Goal: Task Accomplishment & Management: Use online tool/utility

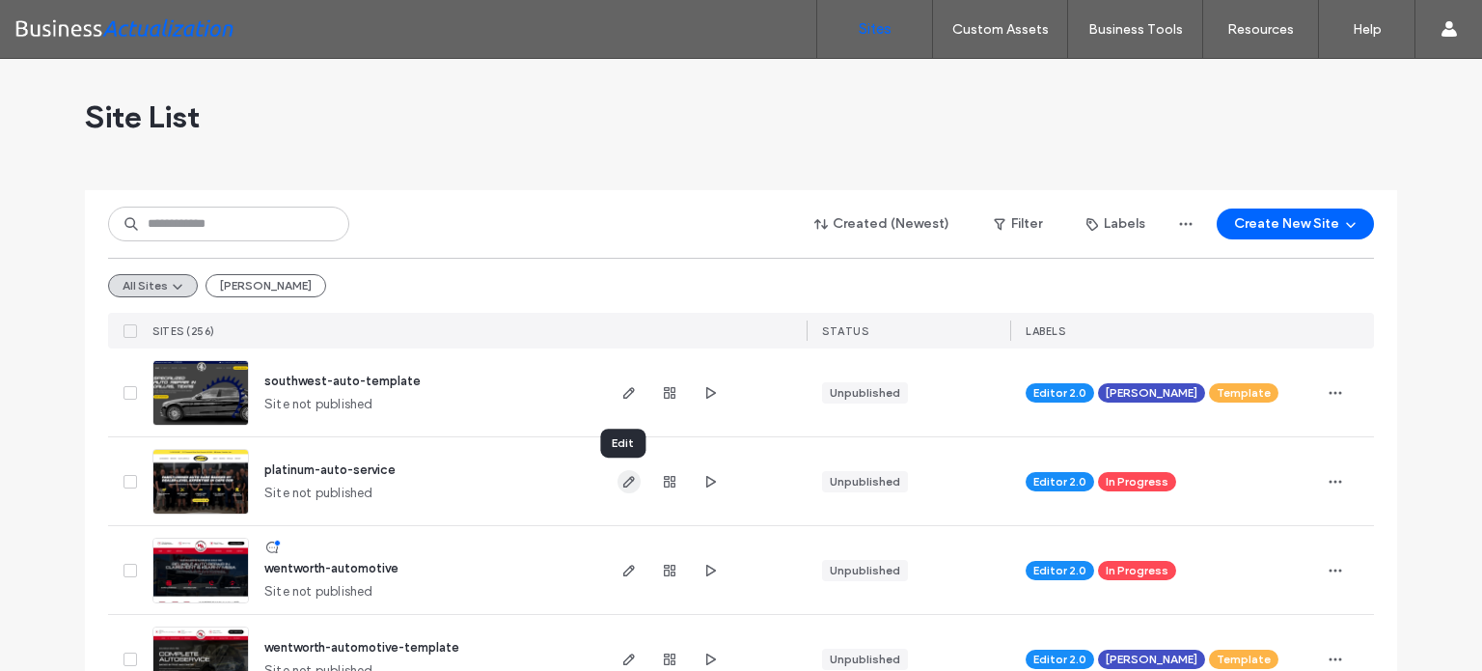
click at [622, 481] on icon "button" at bounding box center [629, 481] width 15 height 15
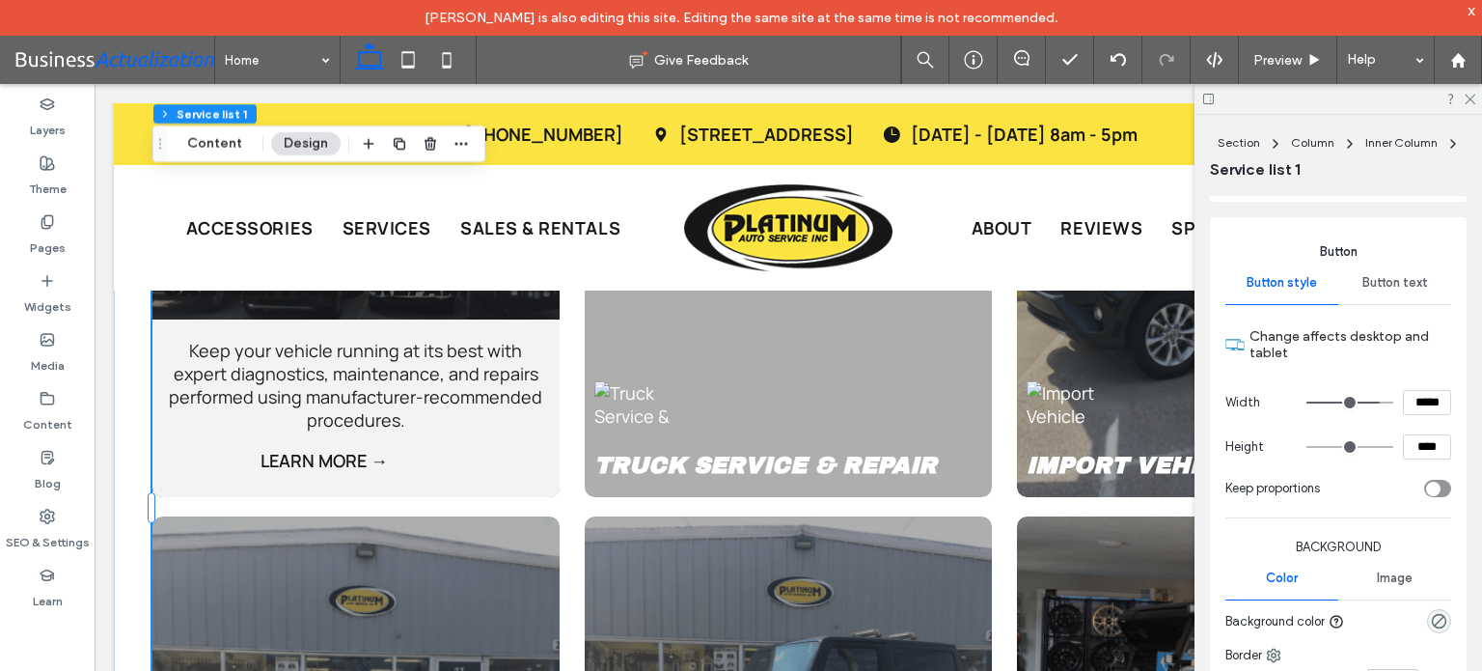
scroll to position [2711, 0]
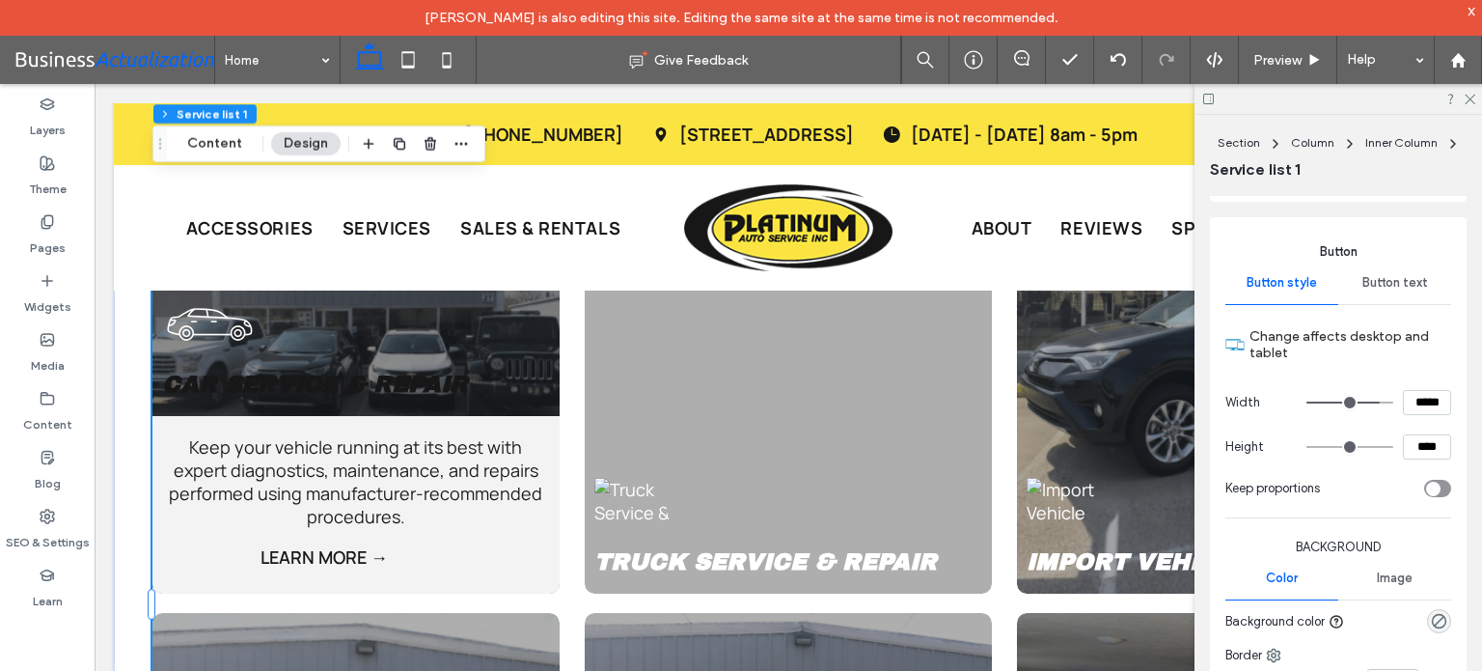
click at [538, 435] on p "Keep your vehicle running at its best with expert diagnostics, maintenance, and…" at bounding box center [356, 481] width 388 height 93
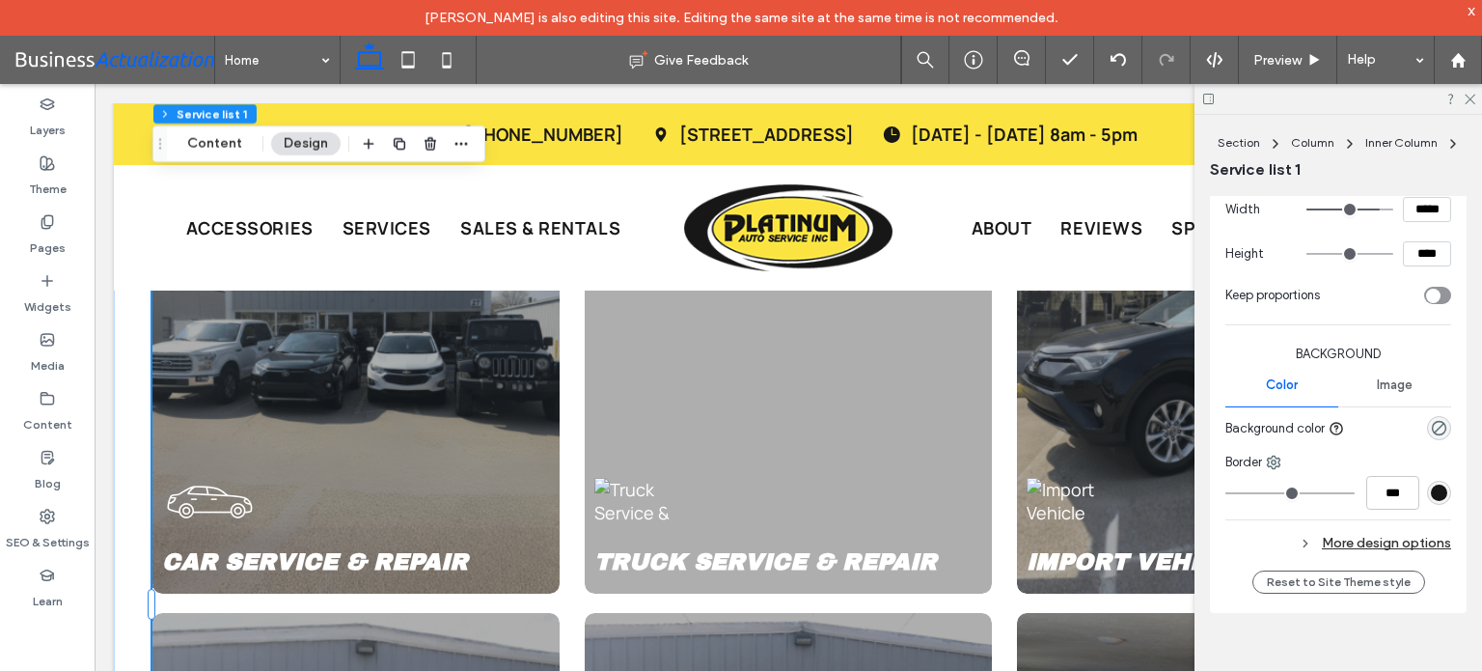
scroll to position [579, 0]
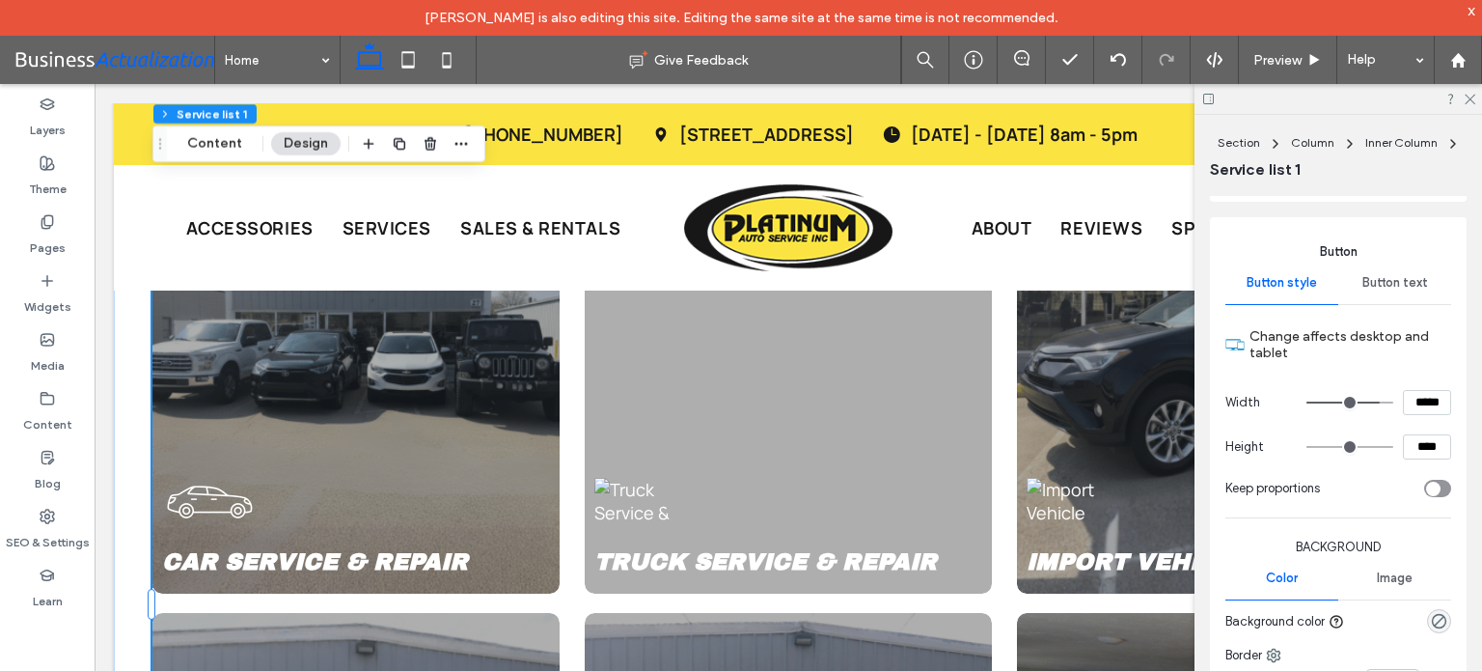
click at [1391, 284] on span "Button text" at bounding box center [1396, 282] width 66 height 15
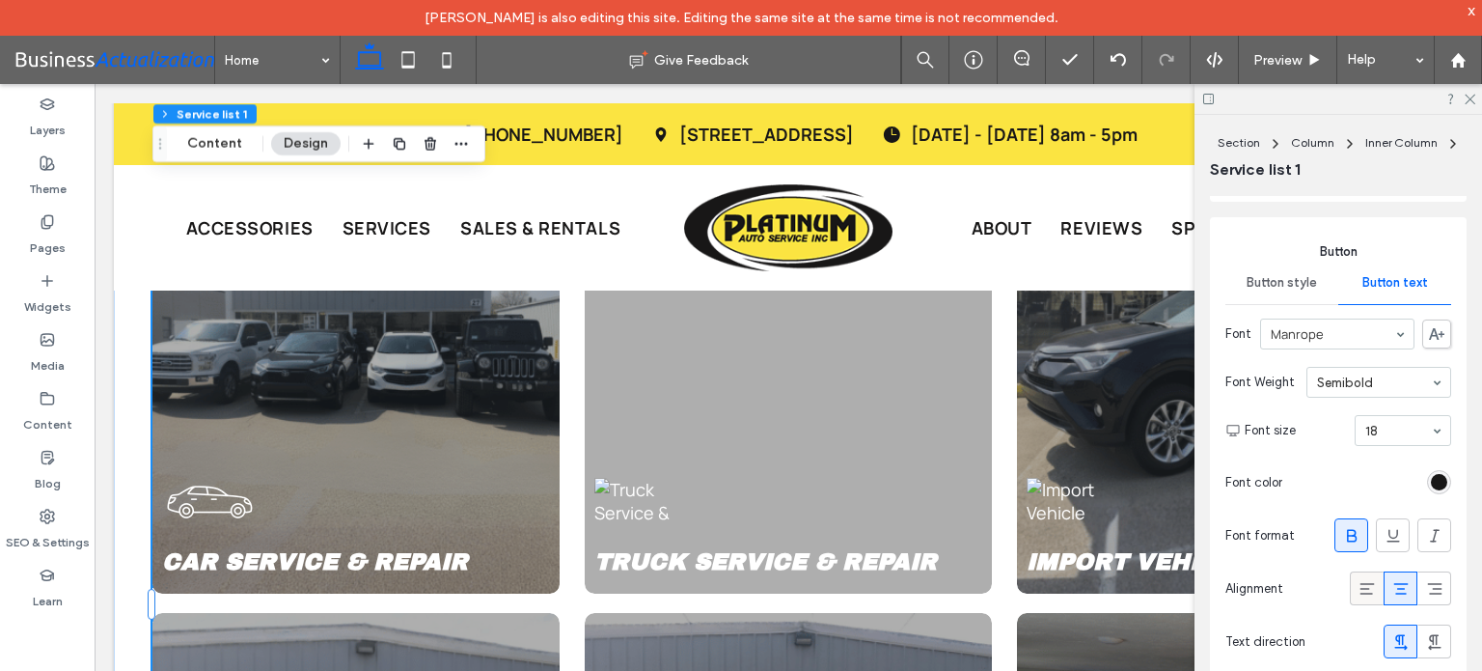
click at [1369, 587] on div at bounding box center [1367, 588] width 32 height 32
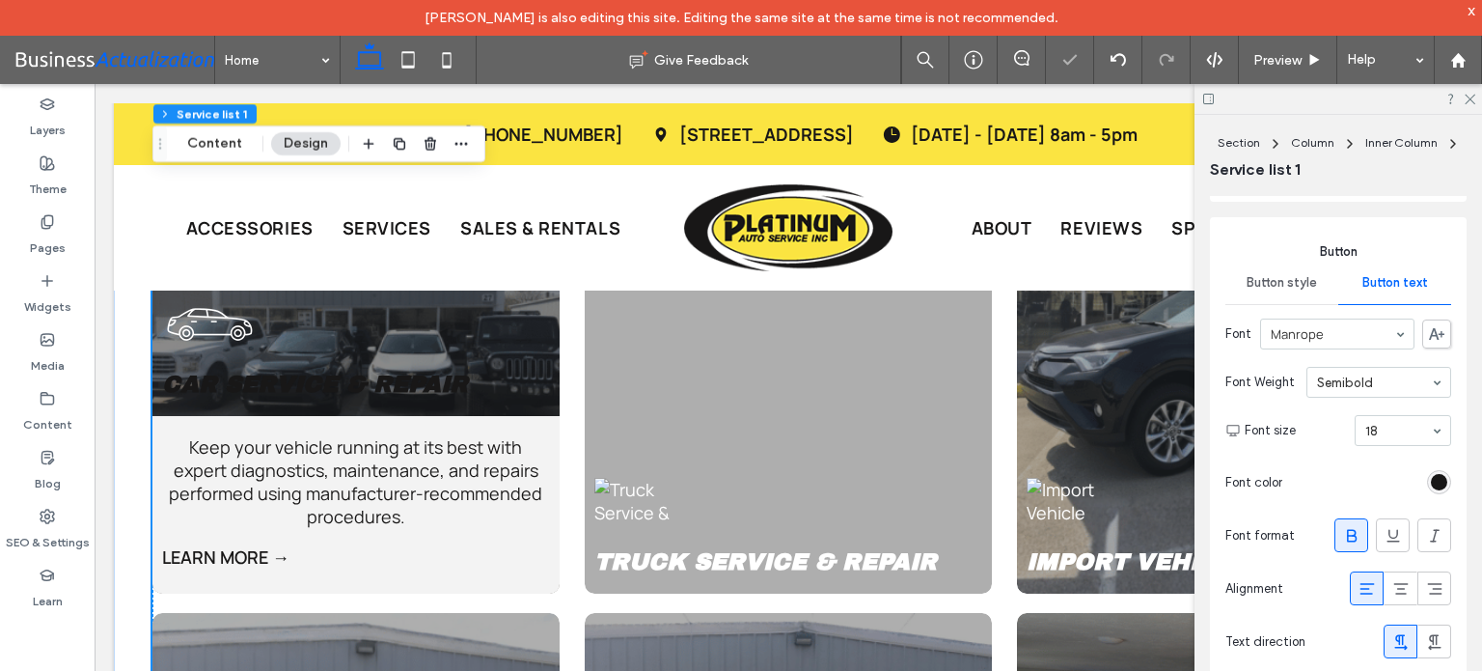
scroll to position [2709, 0]
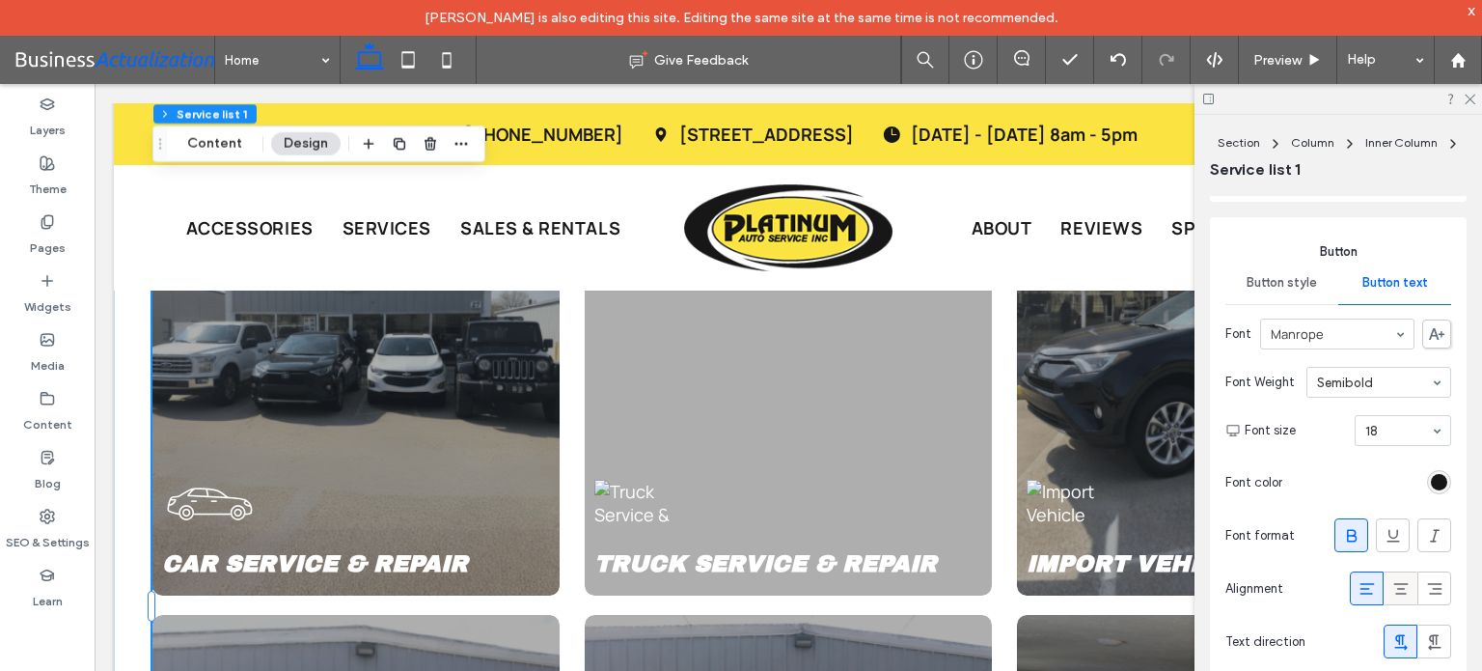
click at [1392, 586] on icon at bounding box center [1401, 588] width 19 height 19
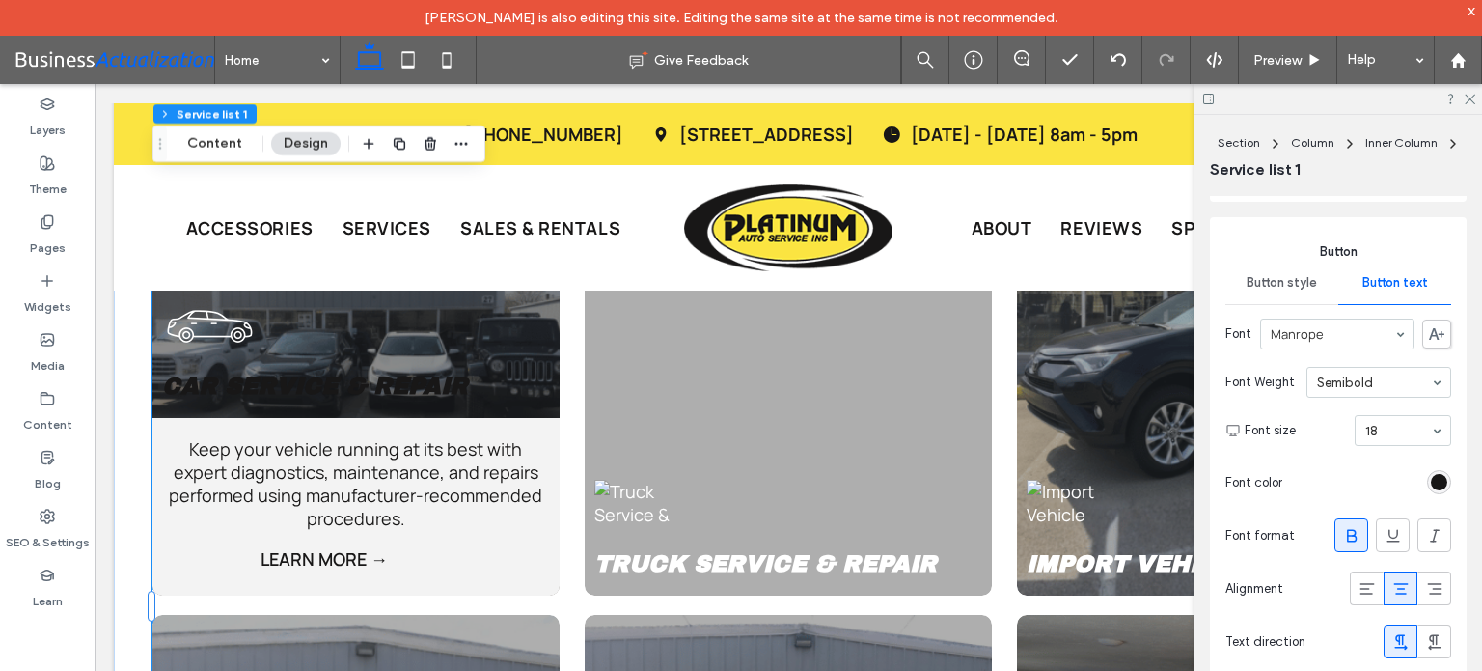
click at [547, 418] on div "Keep your vehicle running at its best with expert diagnostics, maintenance, and…" at bounding box center [355, 507] width 407 height 178
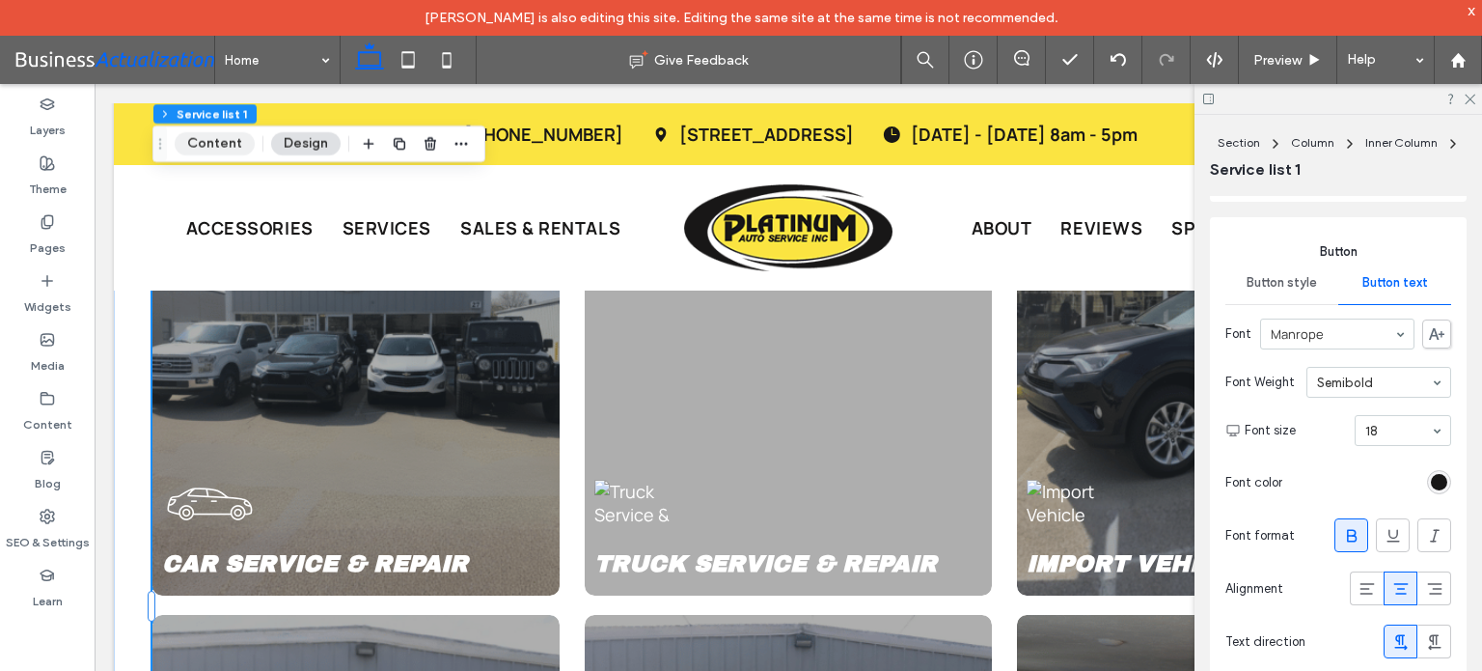
drag, startPoint x: 218, startPoint y: 136, endPoint x: 971, endPoint y: 429, distance: 807.6
click at [218, 136] on button "Content" at bounding box center [215, 143] width 80 height 23
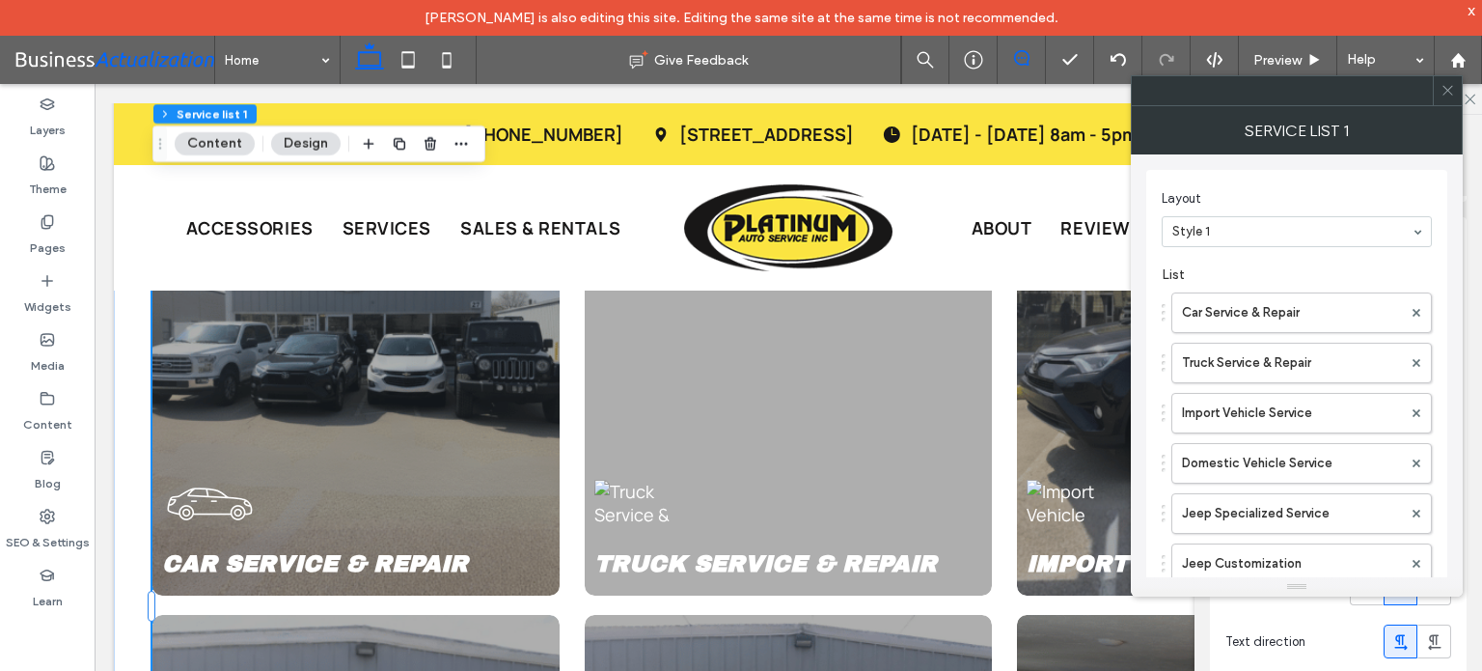
drag, startPoint x: 1442, startPoint y: 88, endPoint x: 1023, endPoint y: 55, distance: 420.1
click at [1444, 88] on icon at bounding box center [1448, 90] width 14 height 14
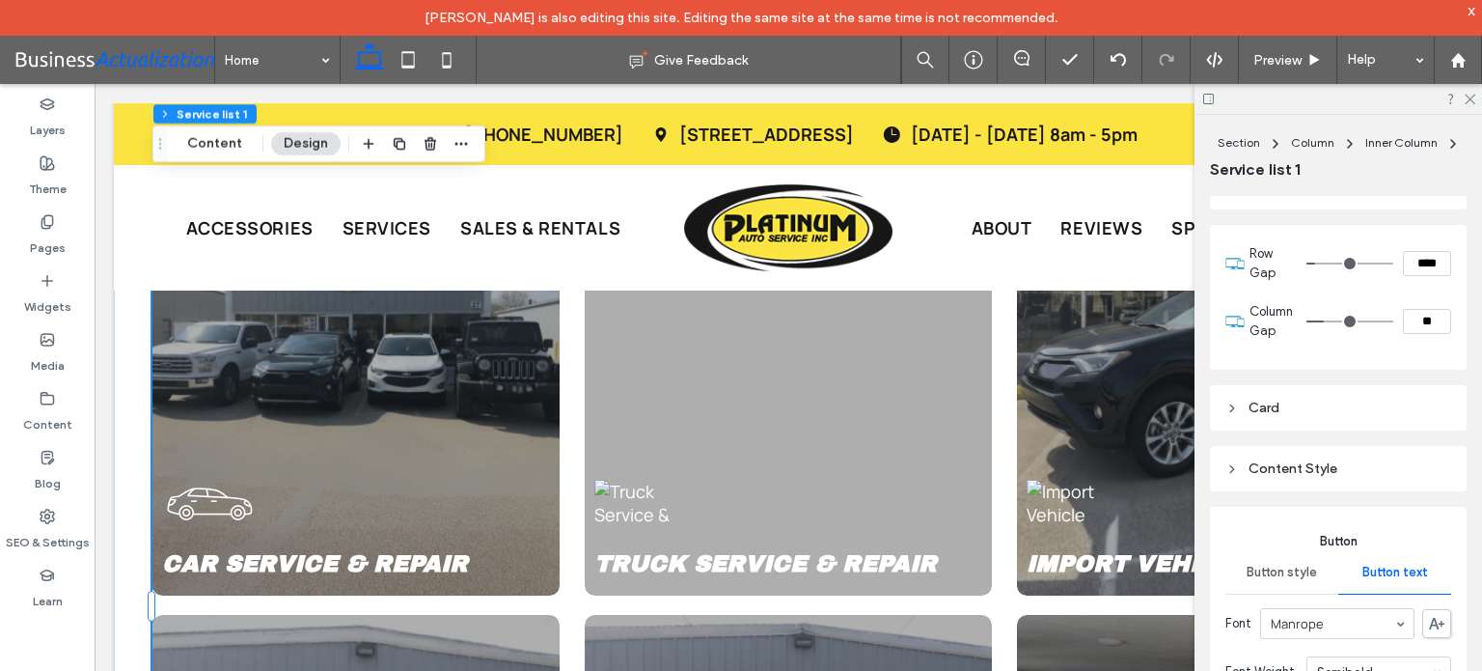
scroll to position [290, 0]
click at [1316, 466] on div "Content Style" at bounding box center [1339, 468] width 226 height 16
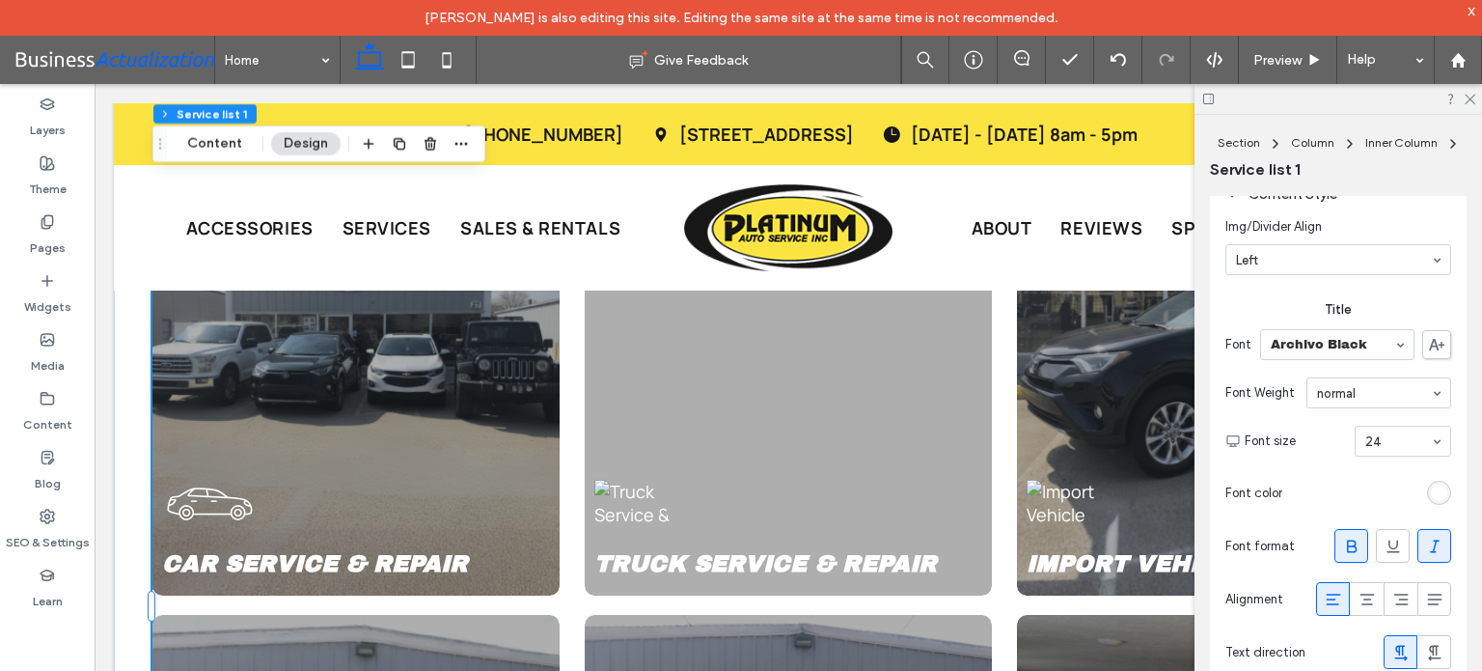
scroll to position [579, 0]
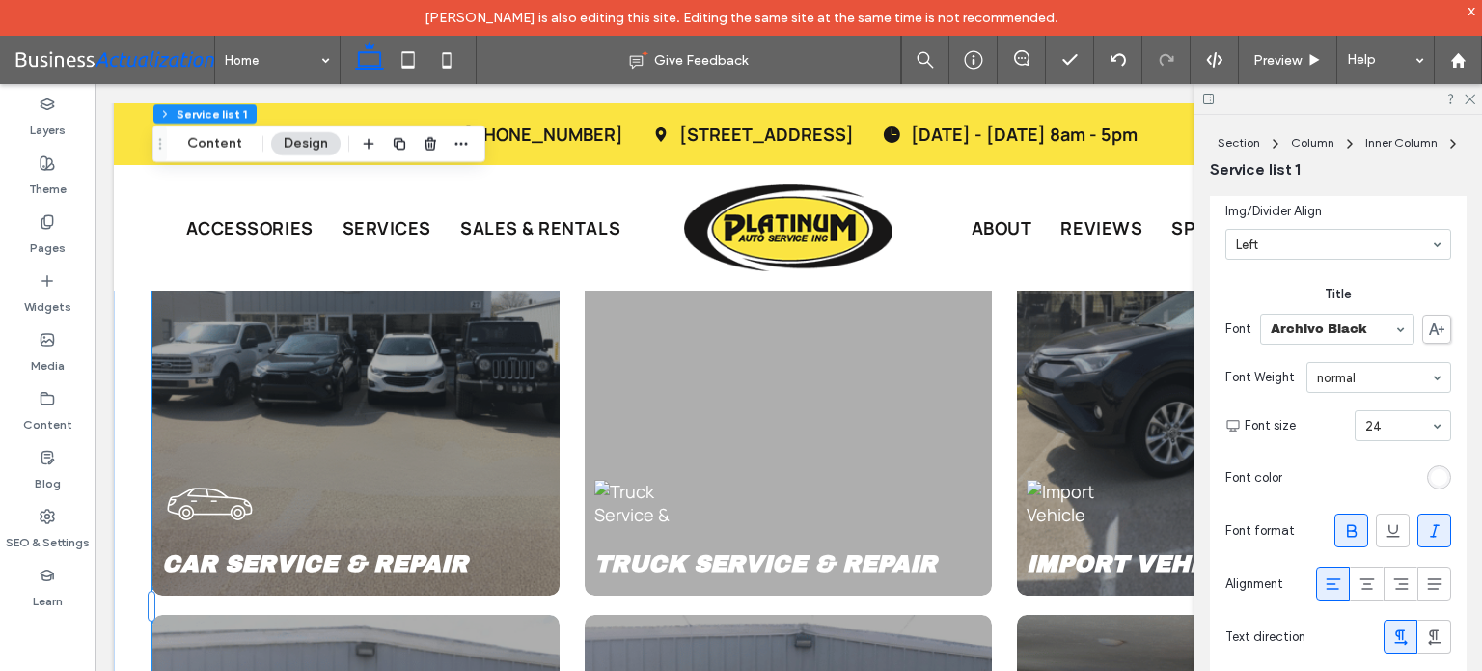
click at [1431, 474] on div "rgb(255, 255, 255)" at bounding box center [1439, 477] width 16 height 16
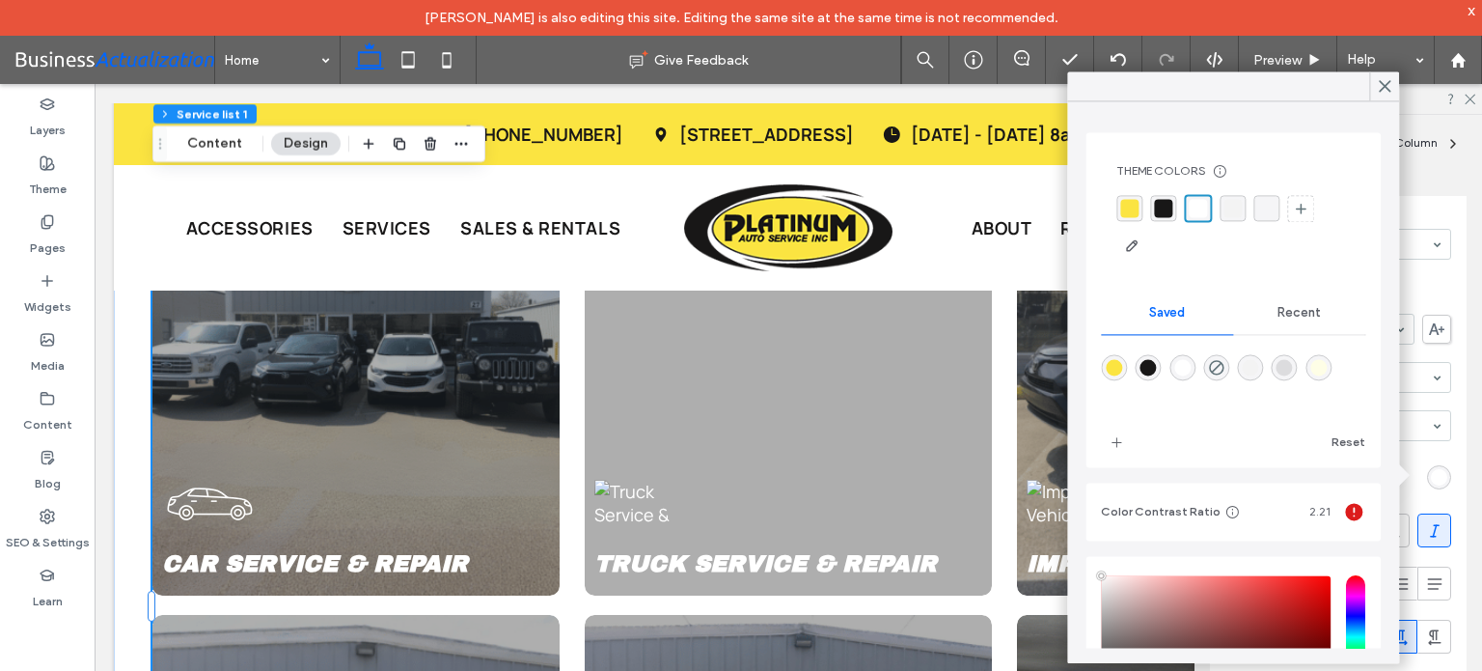
click at [1190, 207] on div "rgba(255,255,255,1)" at bounding box center [1198, 208] width 18 height 18
click at [1389, 87] on icon at bounding box center [1384, 85] width 17 height 17
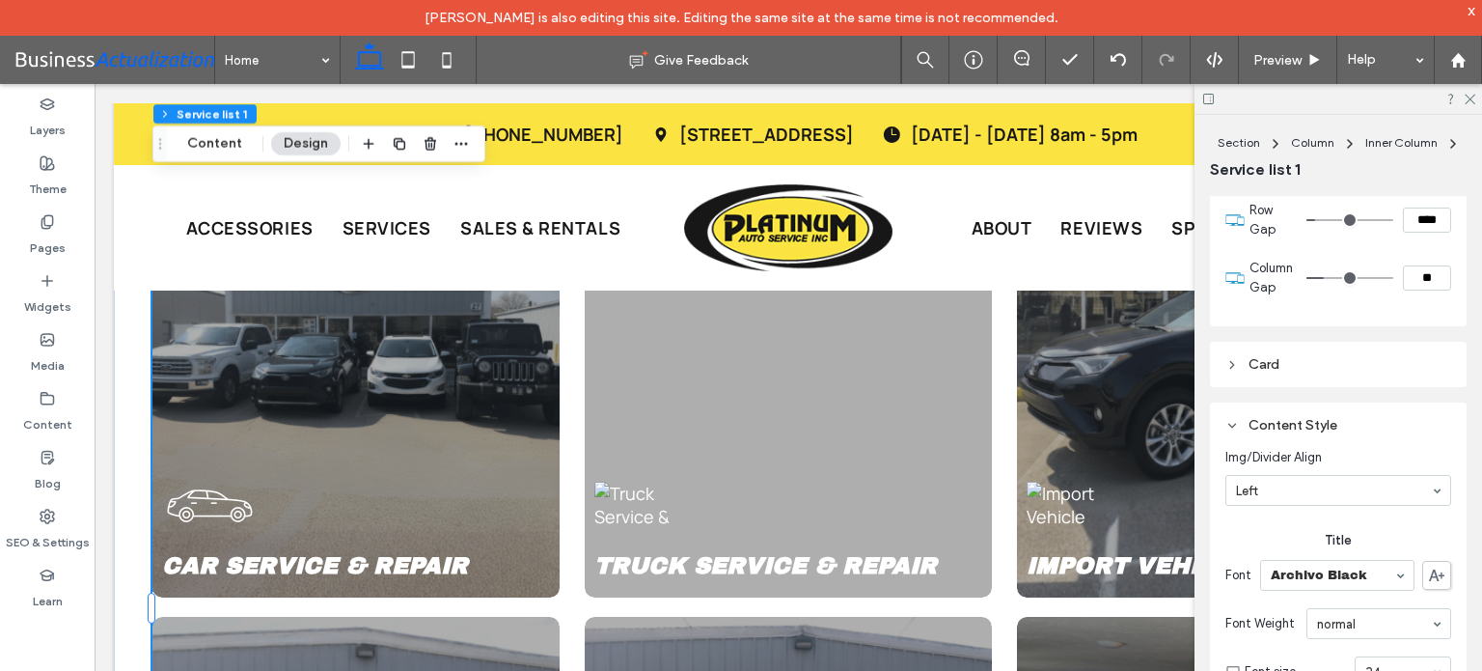
scroll to position [290, 0]
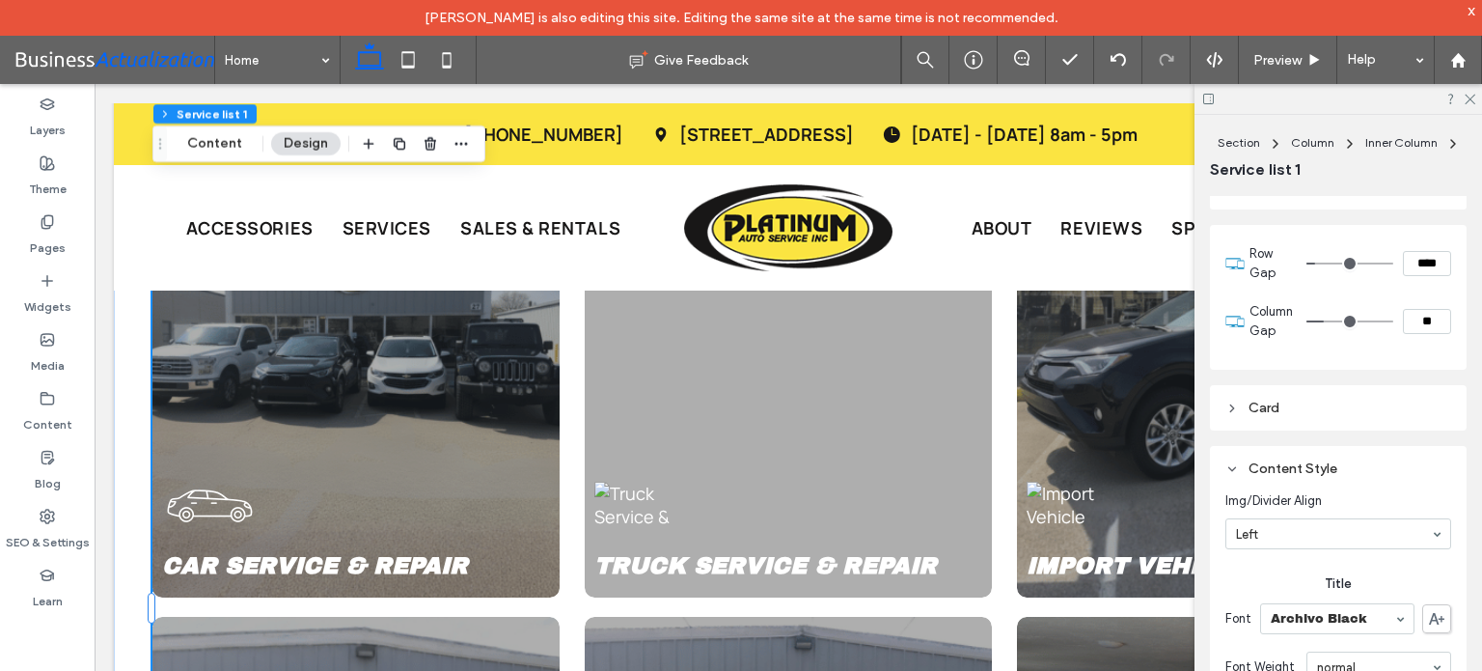
click at [1266, 401] on div "Card" at bounding box center [1339, 408] width 226 height 16
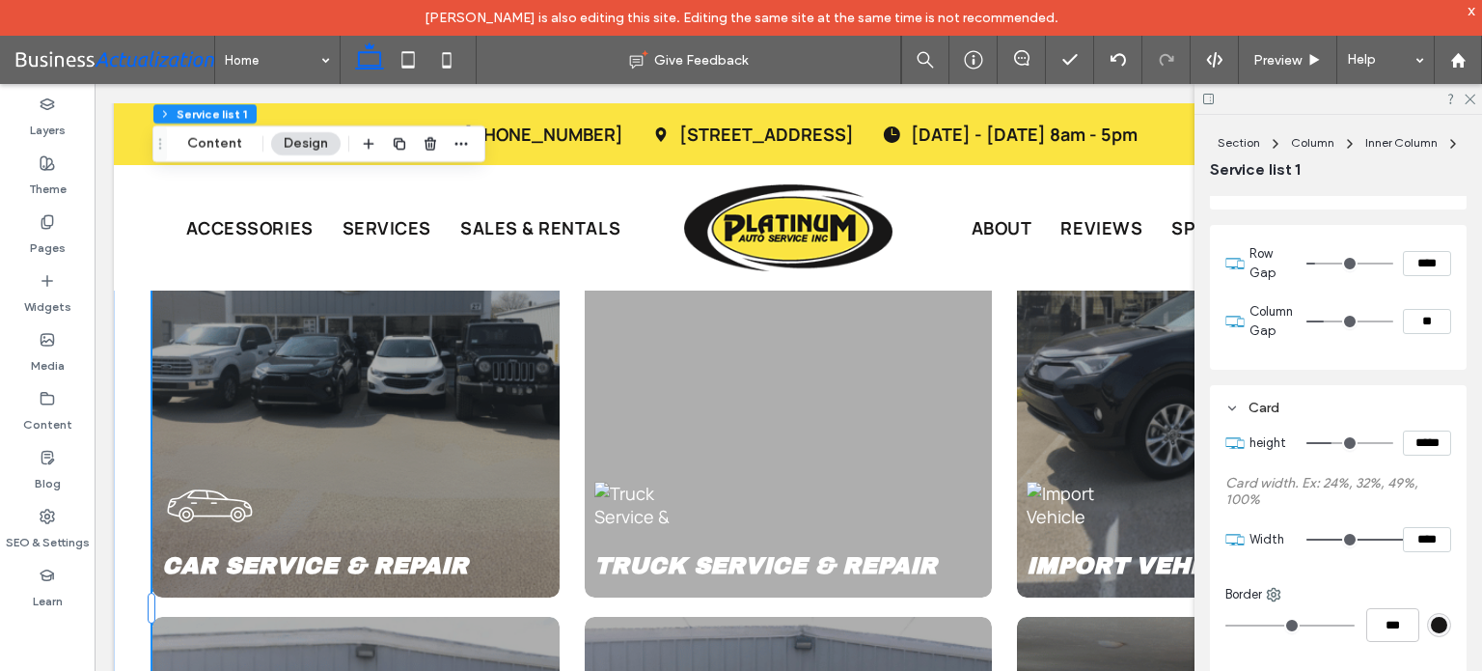
type input "*"
type input "**"
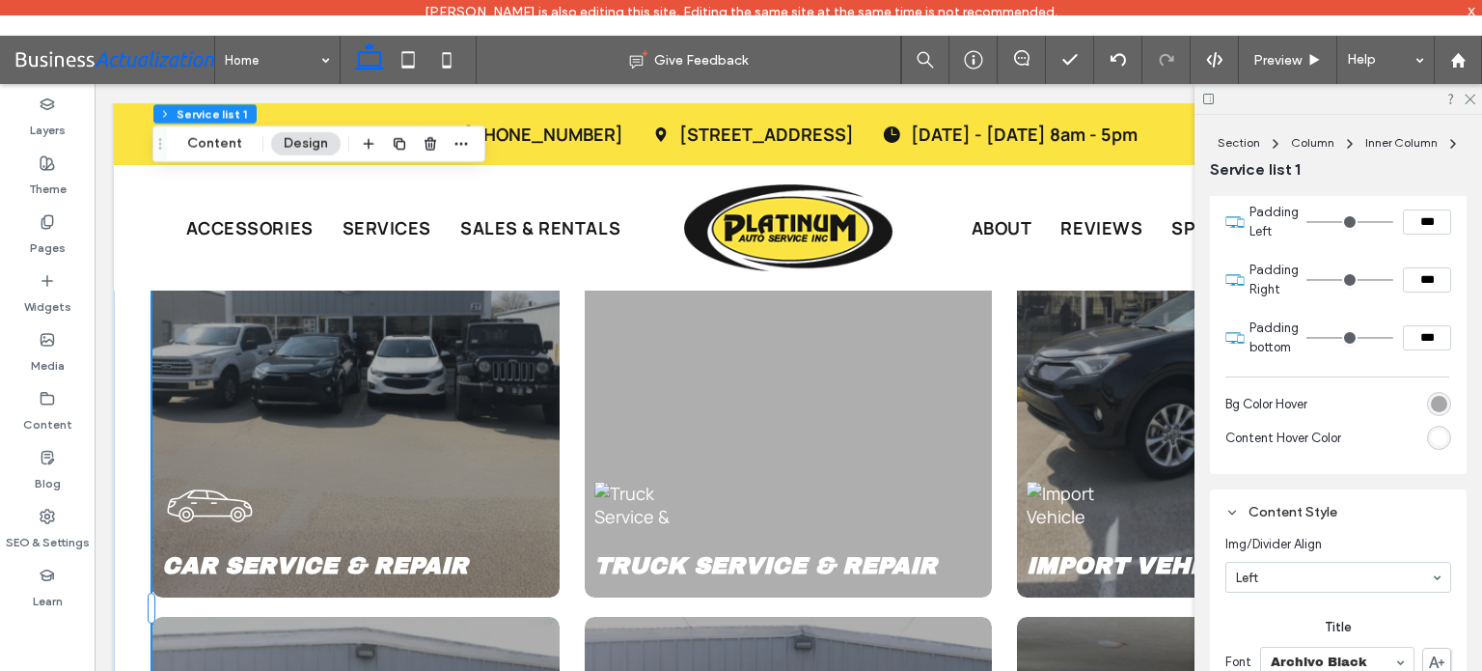
scroll to position [1062, 0]
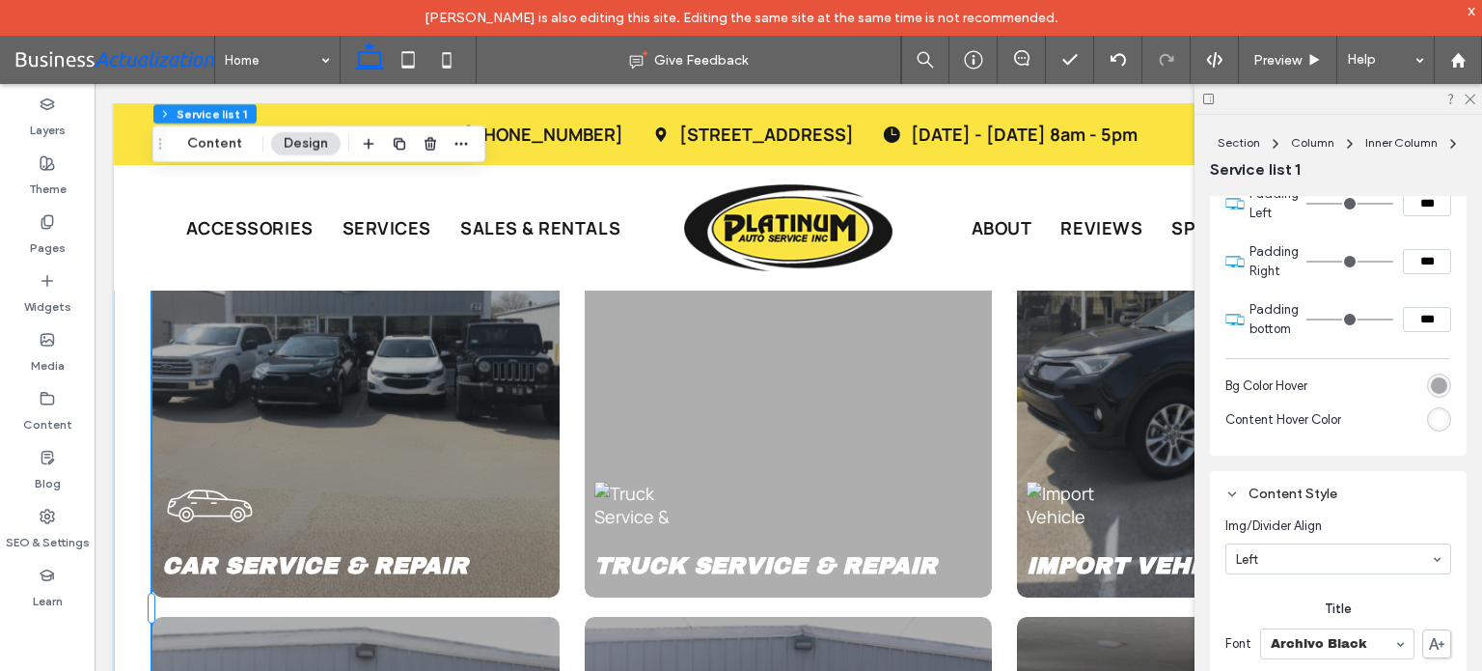
click at [1432, 424] on div "rgb(255, 255, 255)" at bounding box center [1439, 419] width 16 height 16
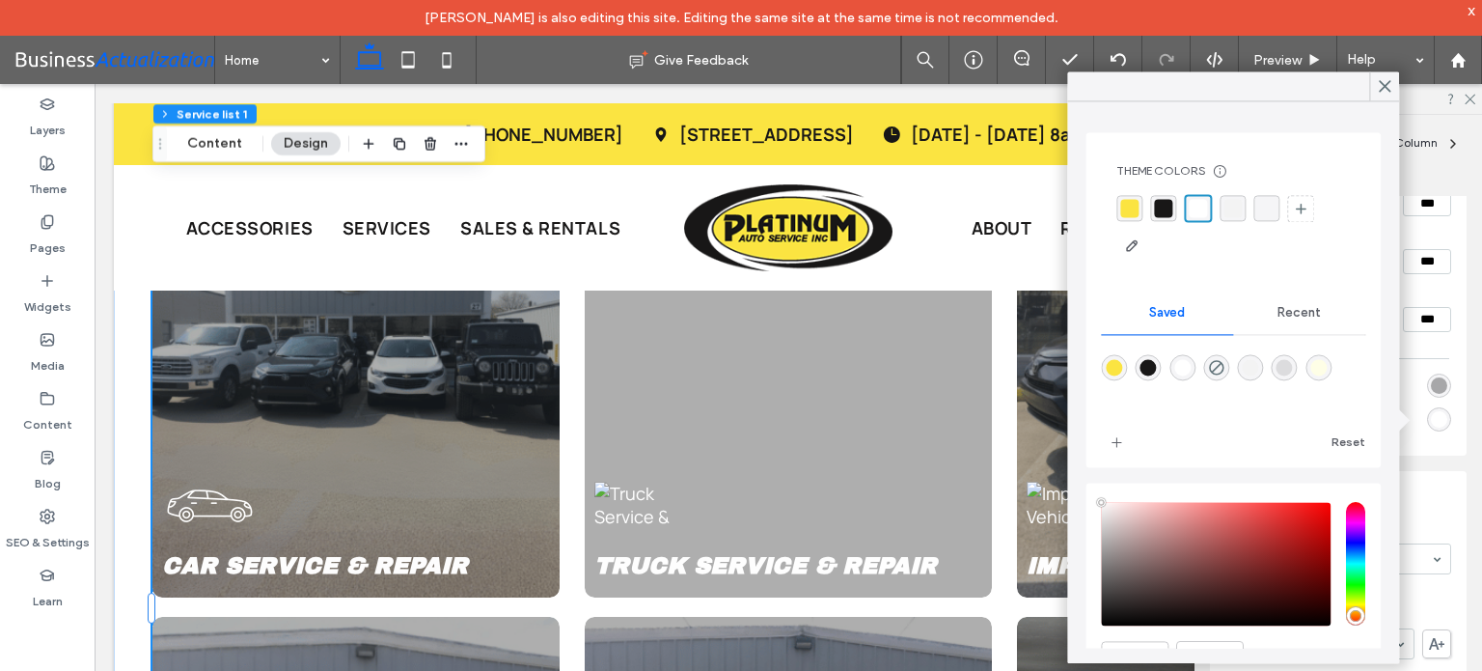
click at [1195, 207] on div "rgba(255,255,255,1)" at bounding box center [1198, 208] width 18 height 18
click at [1387, 88] on use at bounding box center [1385, 86] width 11 height 11
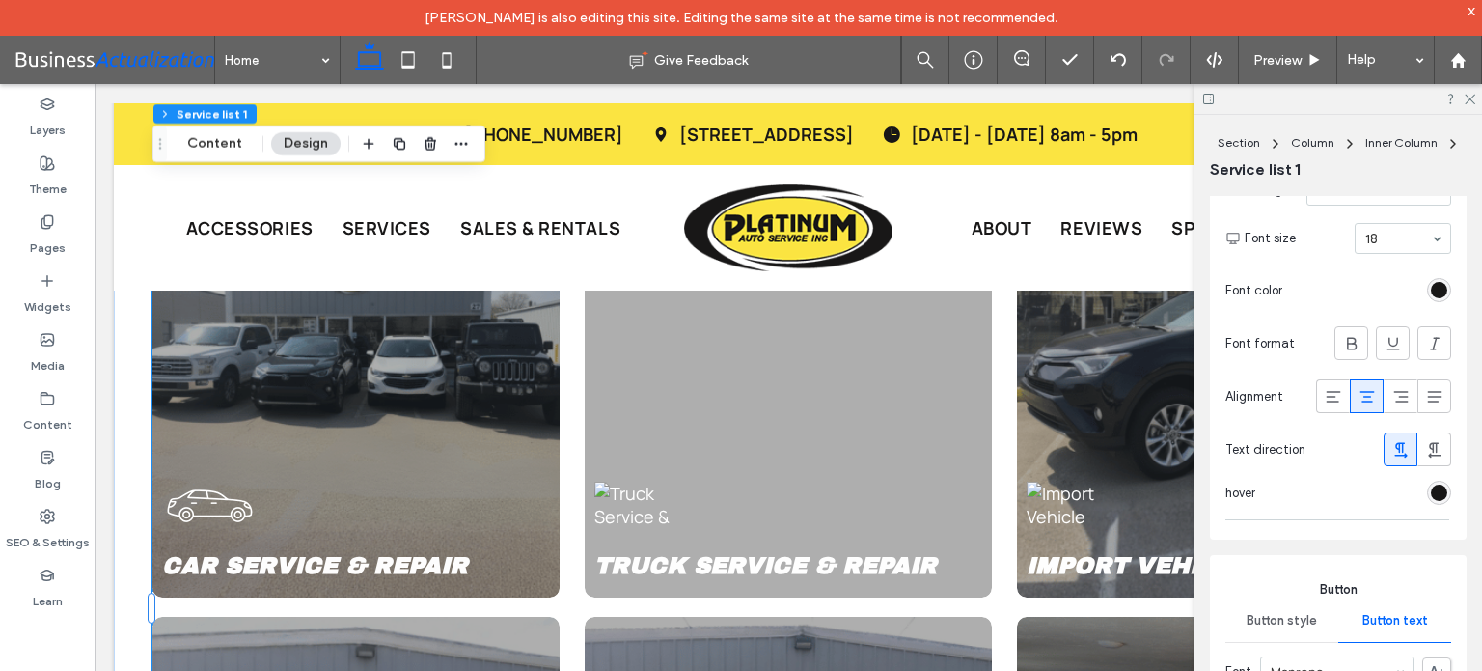
scroll to position [2992, 0]
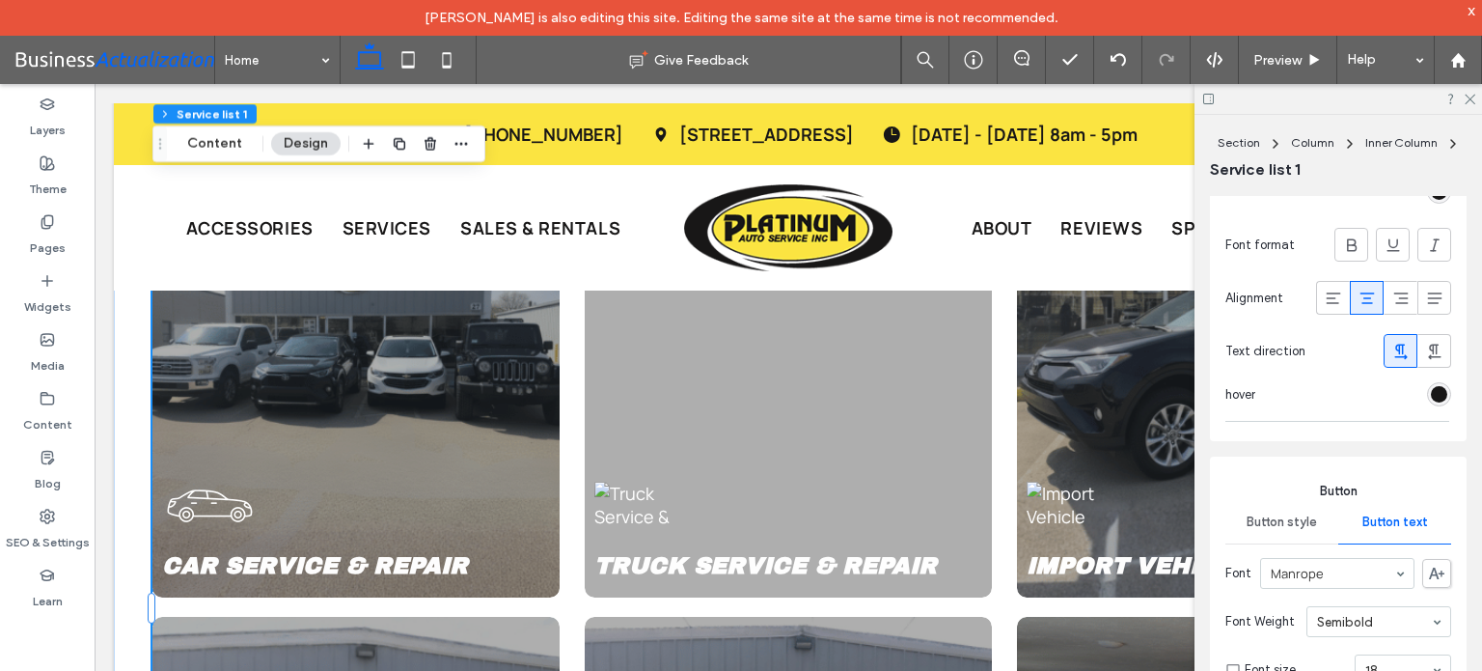
click at [1431, 395] on div "rgb(24, 23, 23)" at bounding box center [1439, 394] width 16 height 16
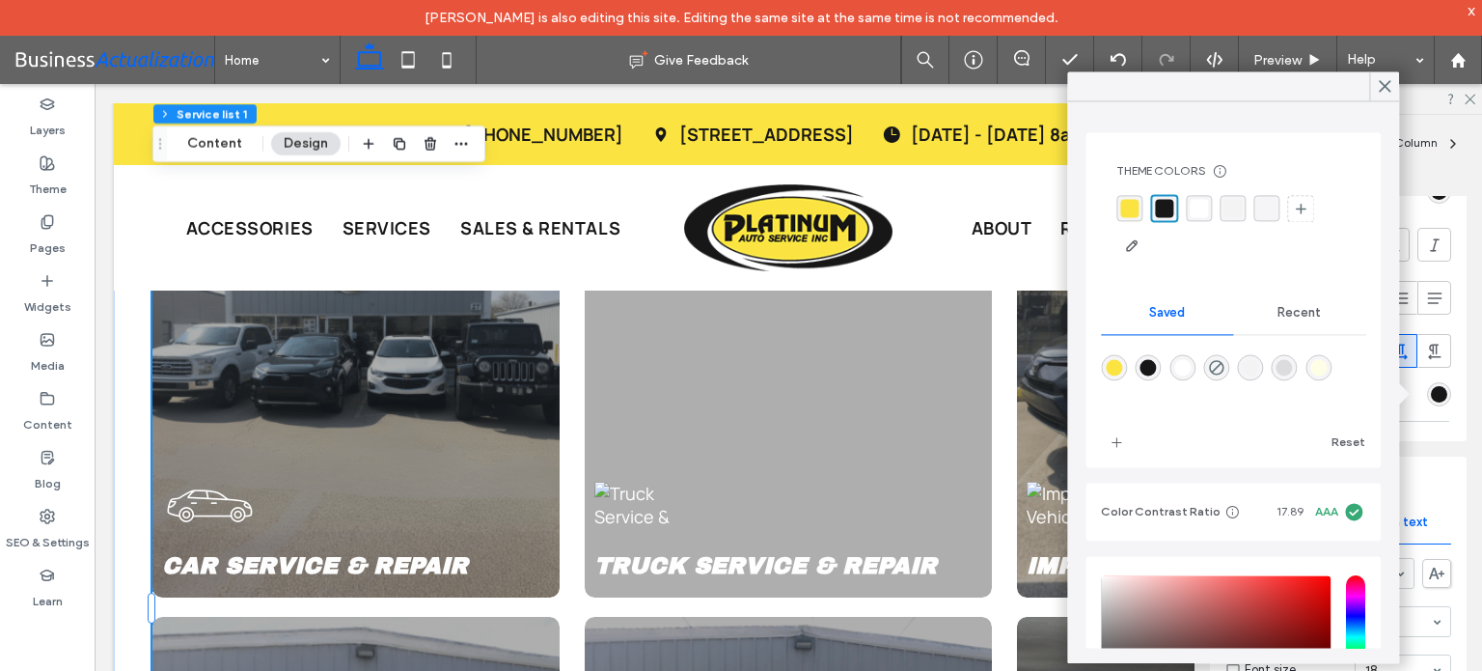
click at [1161, 204] on div "rgba(24,23,23,1)" at bounding box center [1164, 208] width 18 height 18
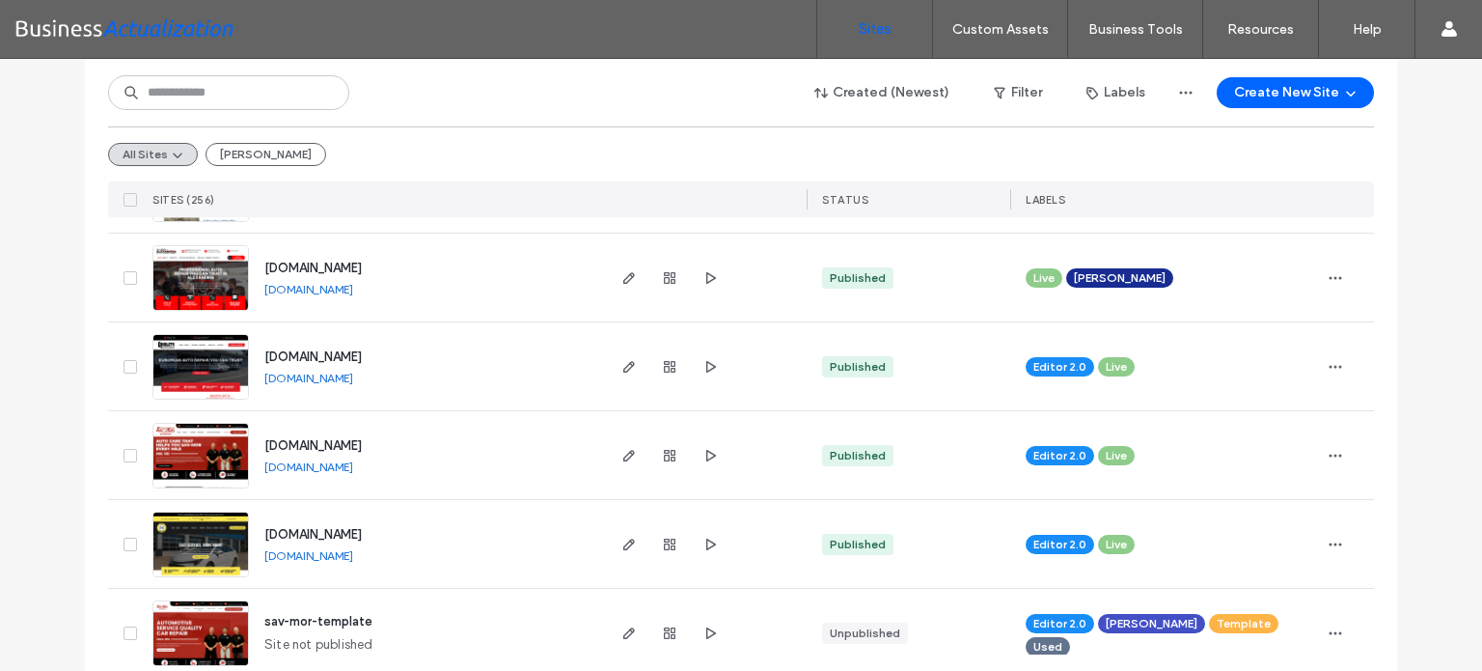
scroll to position [676, 0]
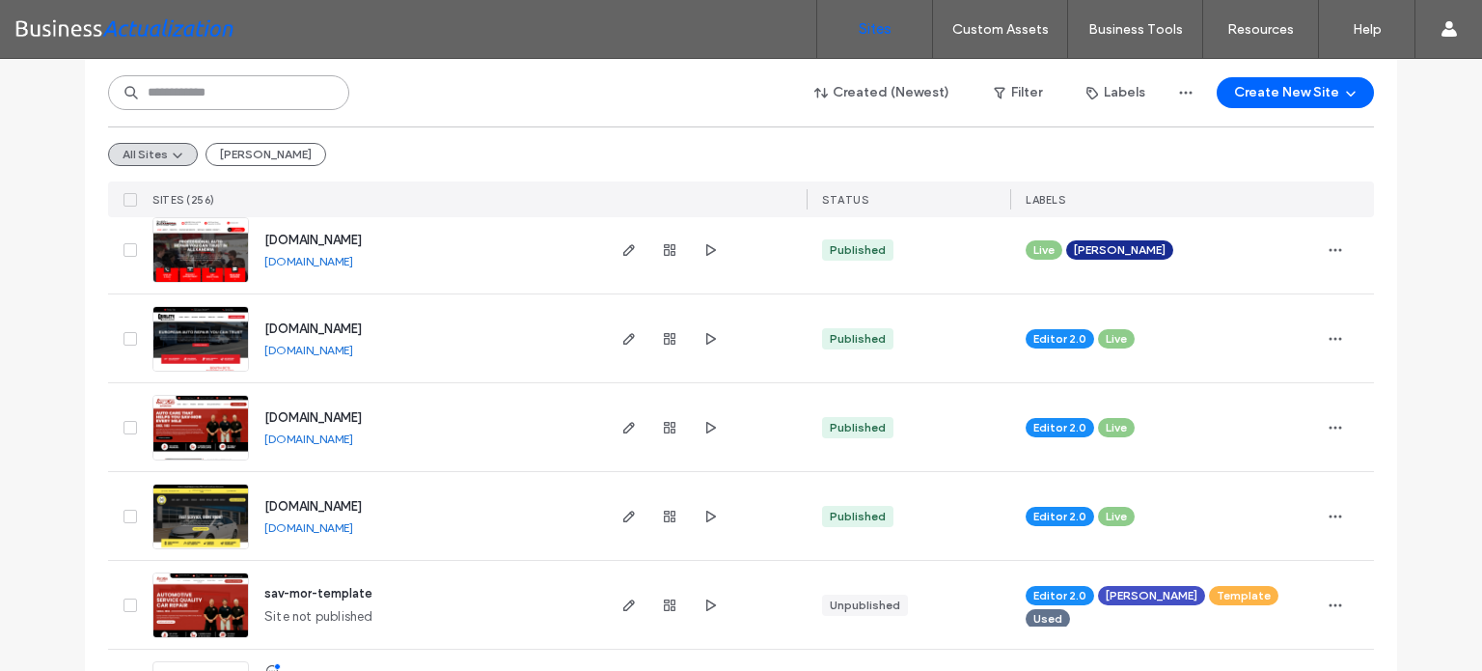
click at [297, 97] on input at bounding box center [228, 92] width 241 height 35
paste input "*******"
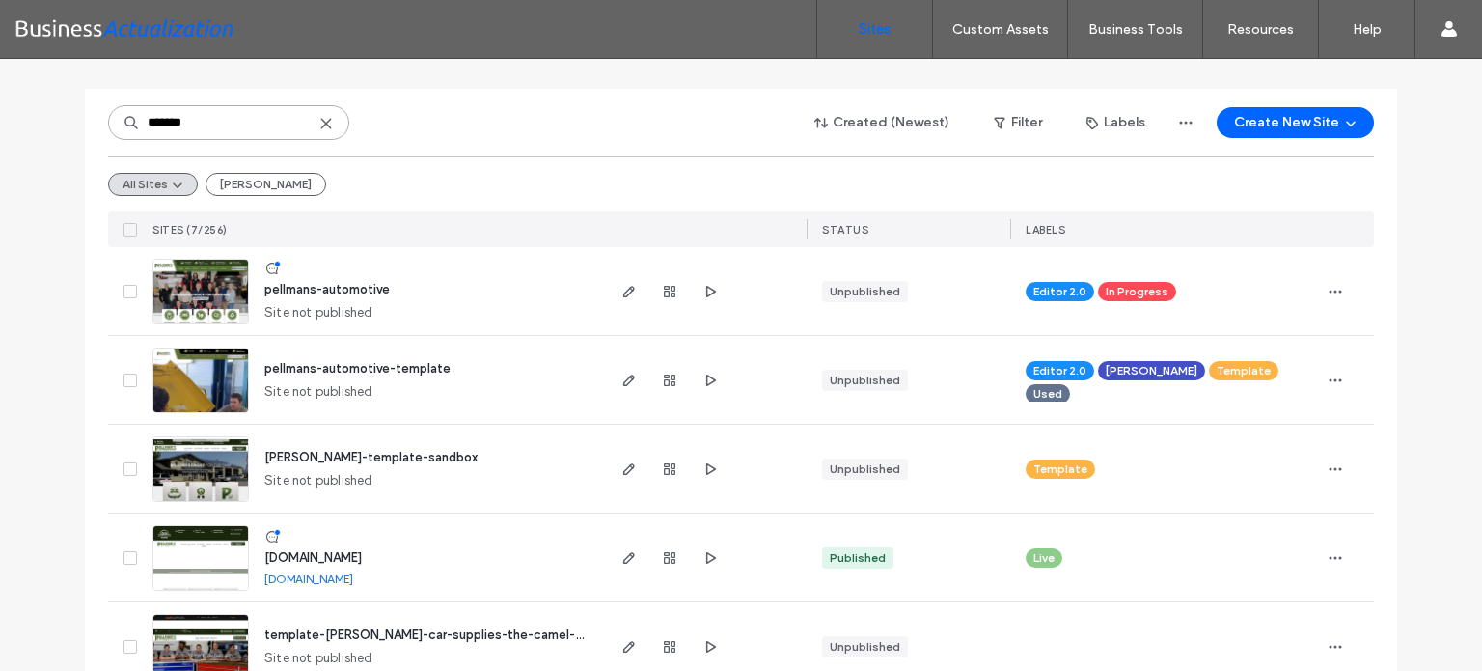
scroll to position [0, 0]
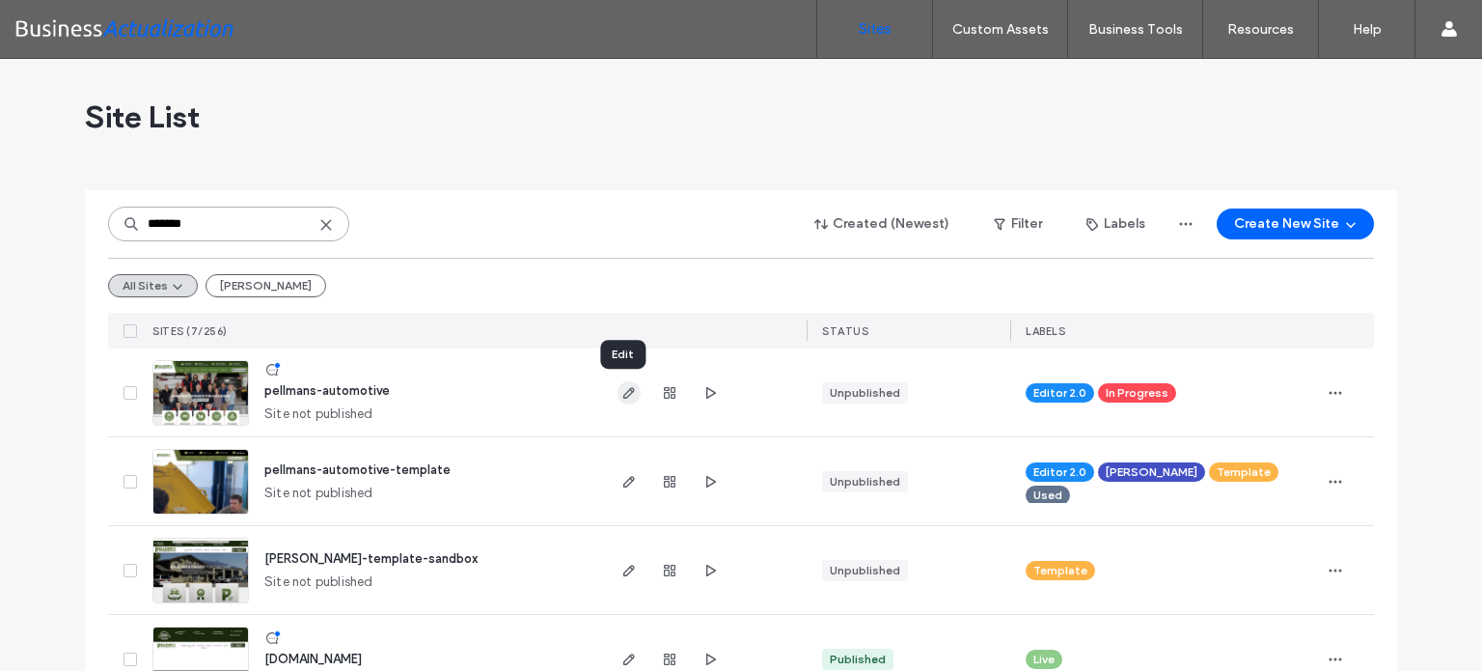
type input "*******"
click at [622, 391] on icon "button" at bounding box center [629, 392] width 15 height 15
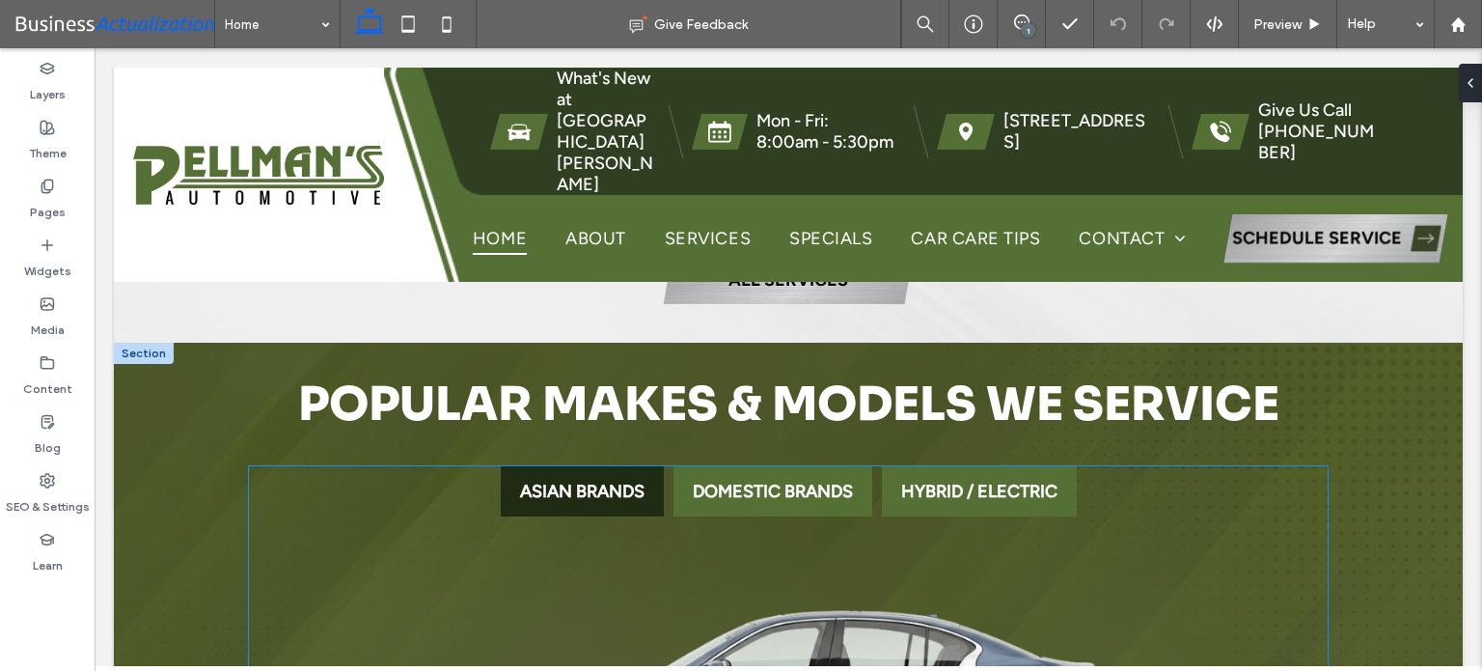
scroll to position [6096, 0]
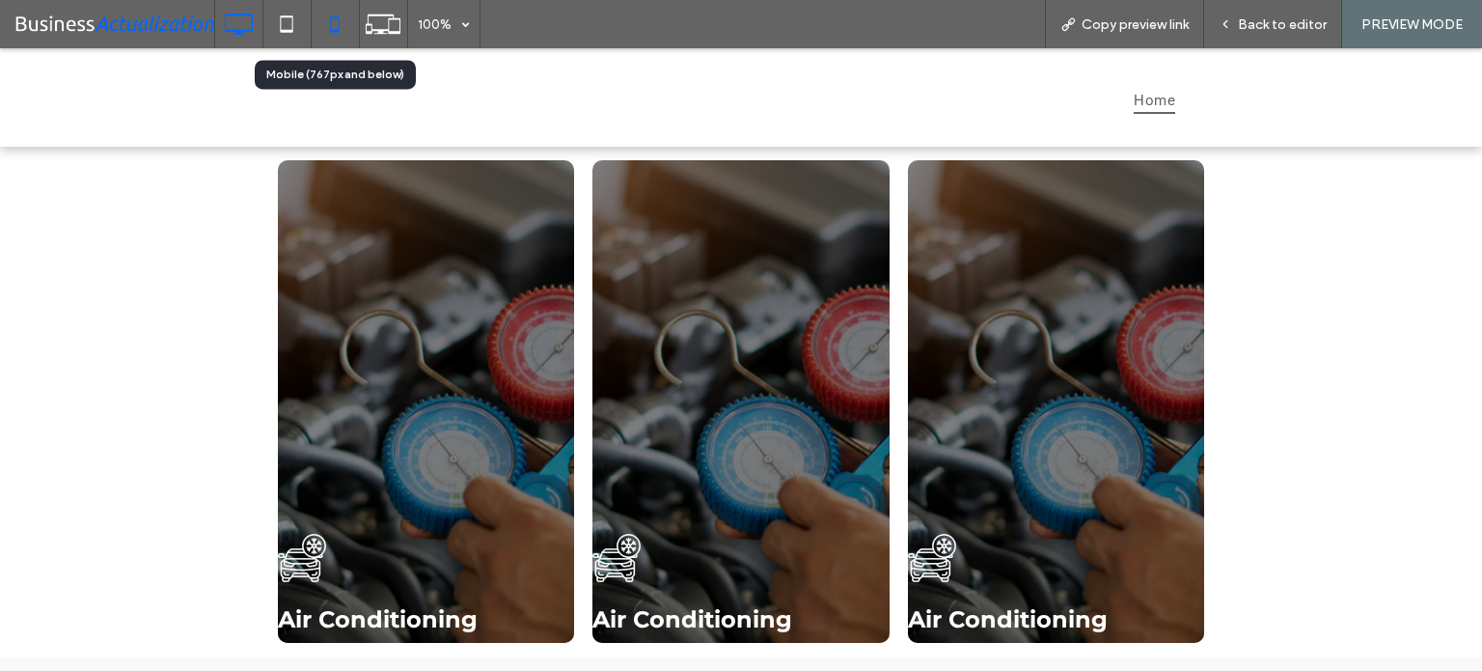
click at [328, 17] on icon at bounding box center [335, 24] width 39 height 39
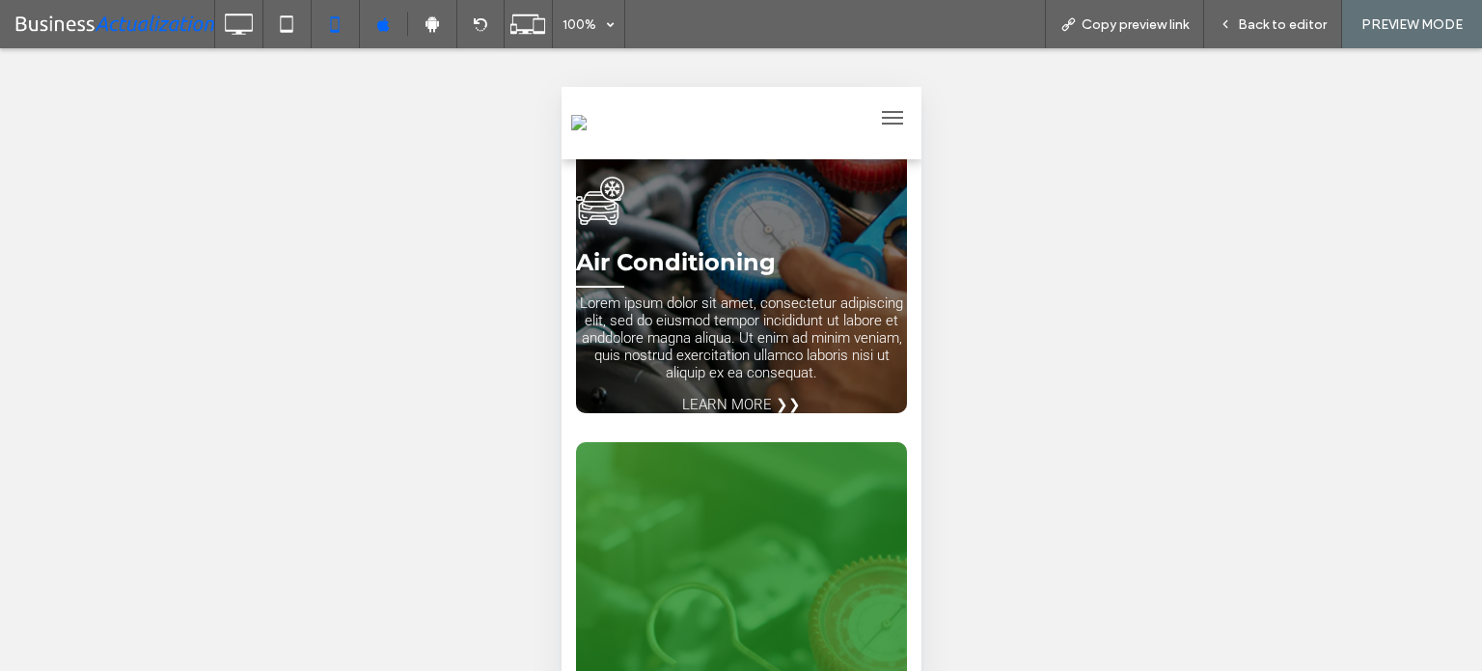
scroll to position [290, 0]
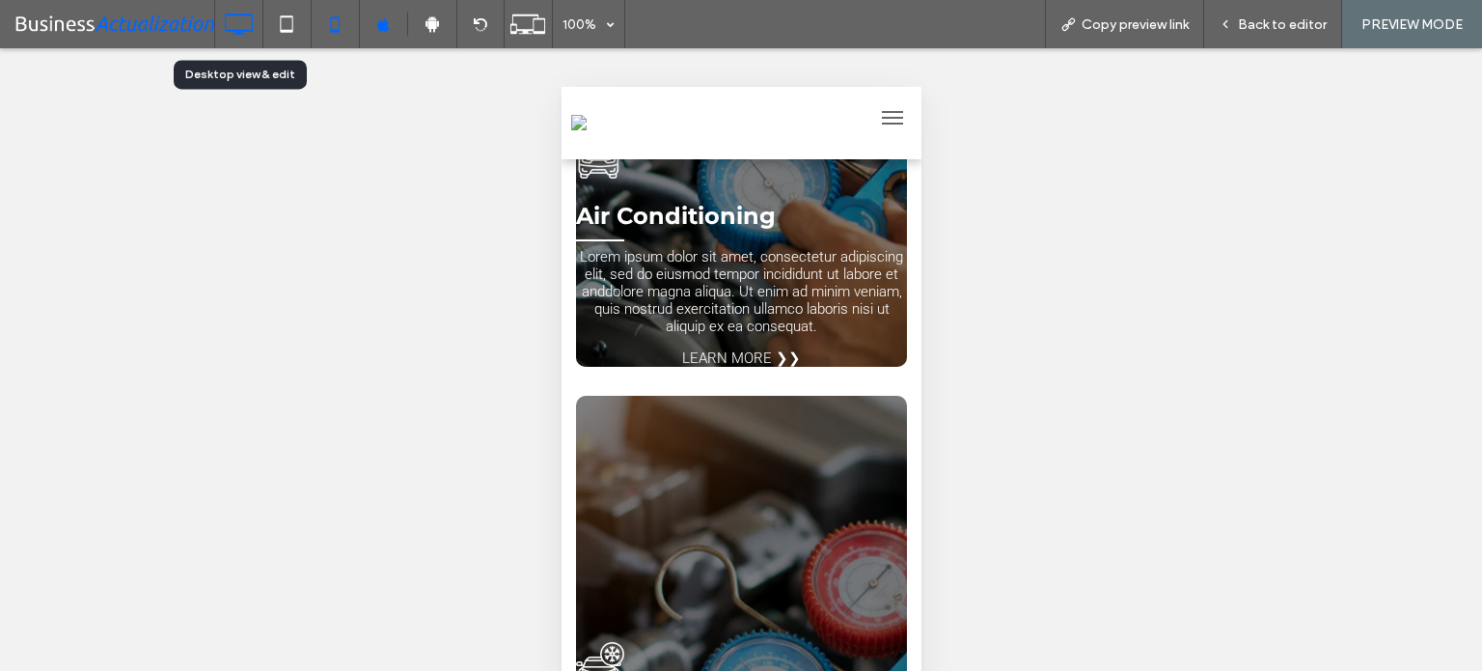
click at [234, 18] on icon at bounding box center [238, 24] width 39 height 39
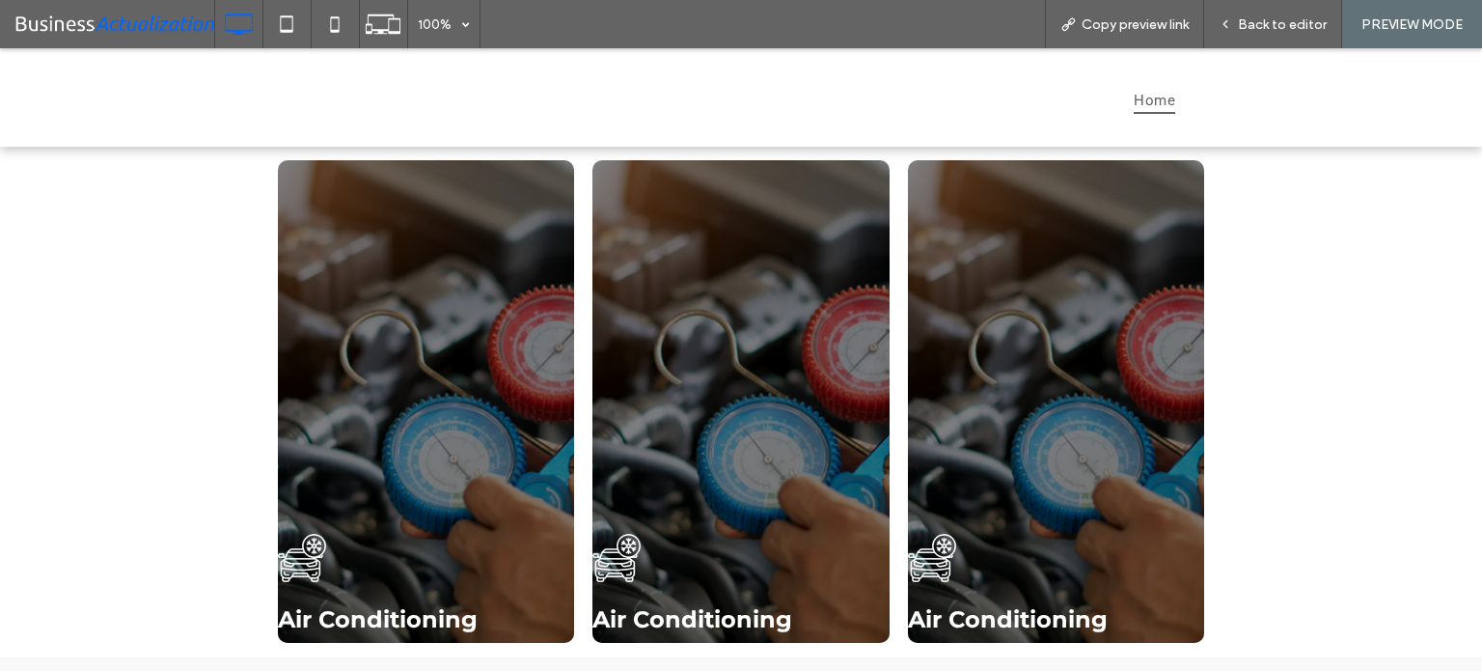
scroll to position [0, 0]
click at [1307, 19] on span "Back to editor" at bounding box center [1282, 24] width 89 height 16
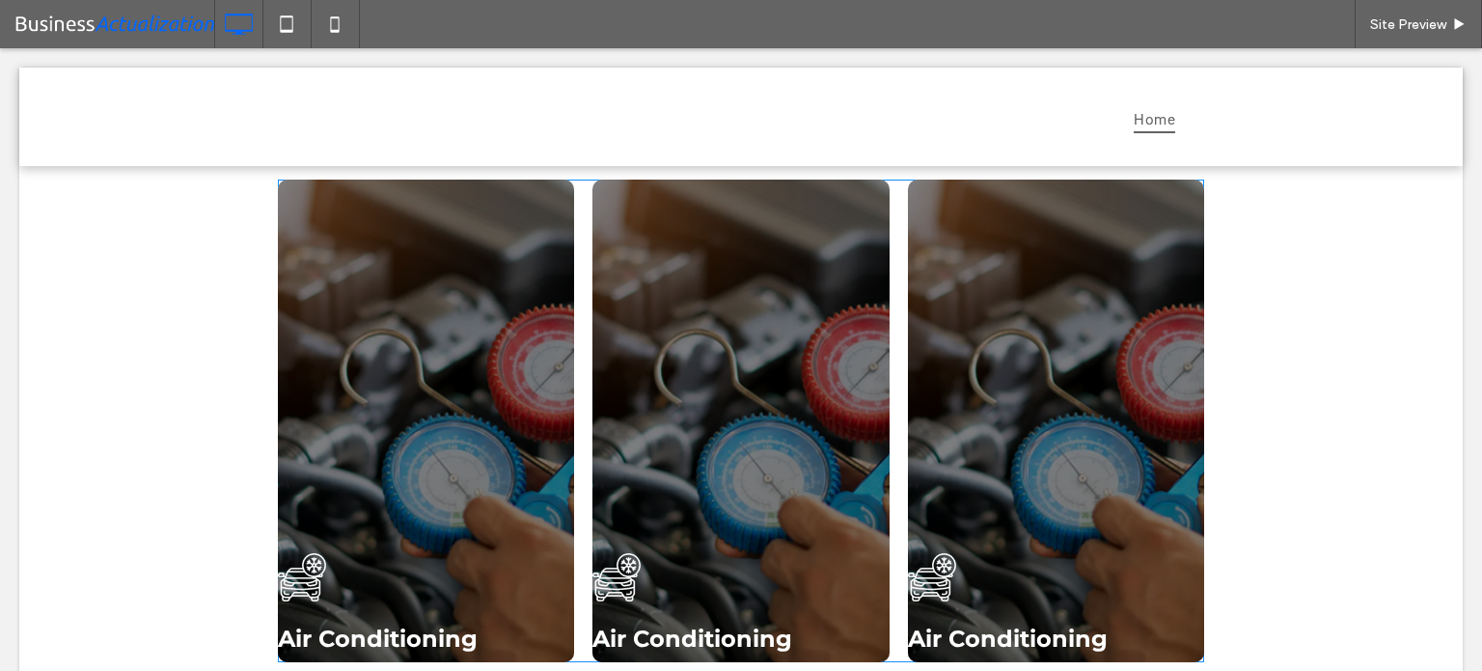
click at [826, 364] on span at bounding box center [741, 421] width 927 height 483
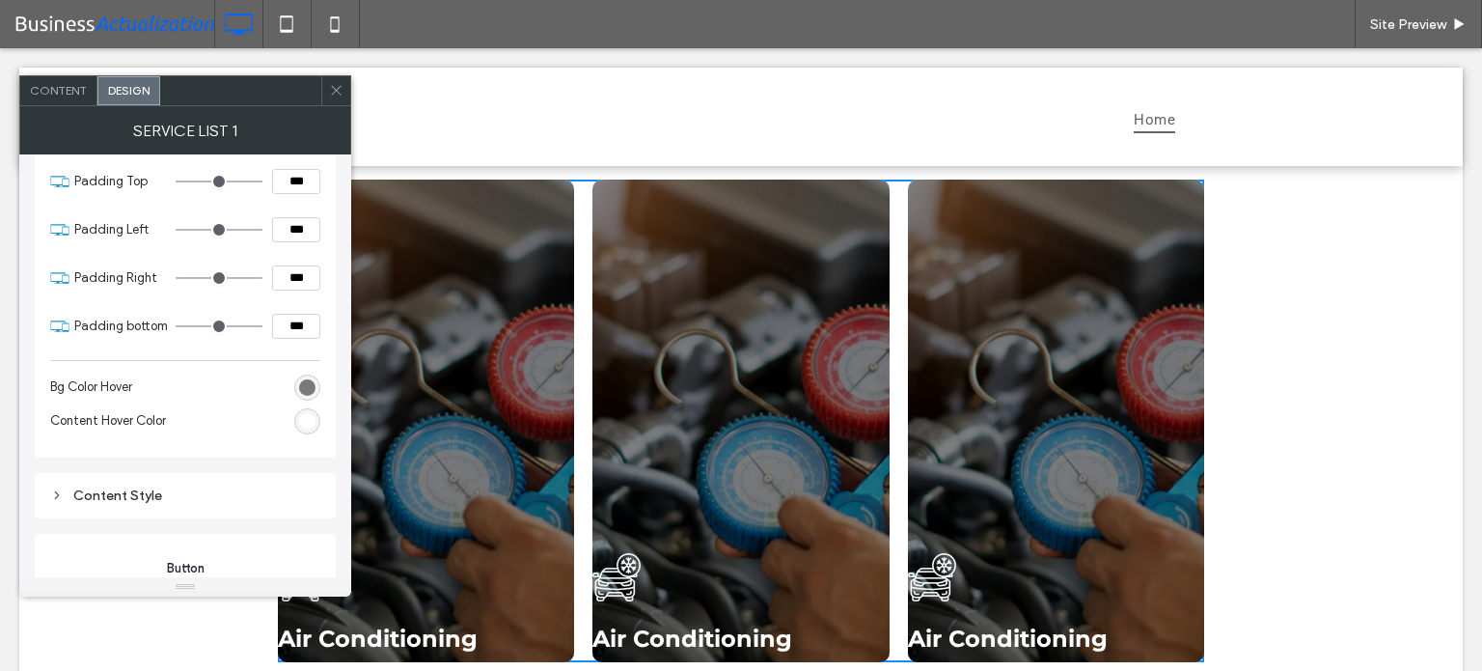
scroll to position [676, 0]
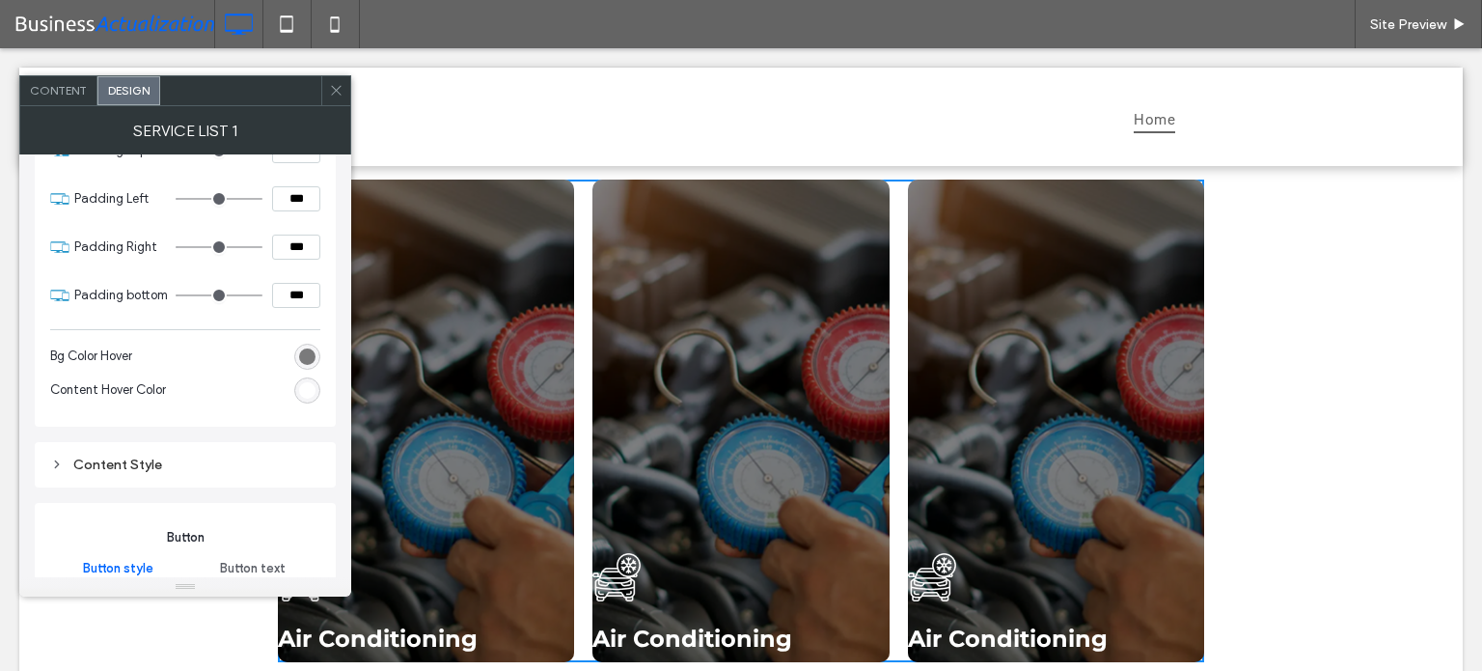
click at [299, 354] on div "rgba(0, 0, 0, 0.5)" at bounding box center [307, 356] width 16 height 16
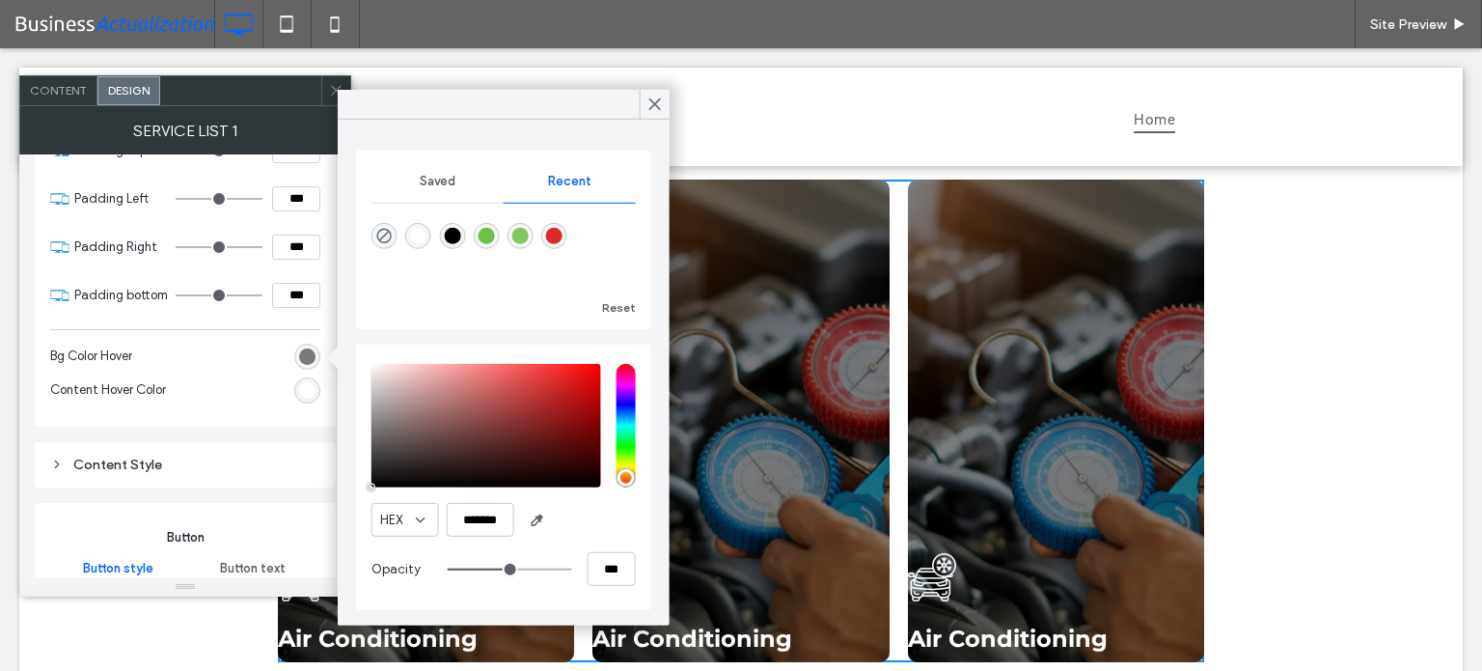
click at [566, 235] on div "rgba(222, 41, 41, 1)" at bounding box center [554, 236] width 26 height 26
type input "*******"
type input "***"
type input "****"
click at [299, 390] on div "rgb(255, 255, 255)" at bounding box center [307, 390] width 16 height 16
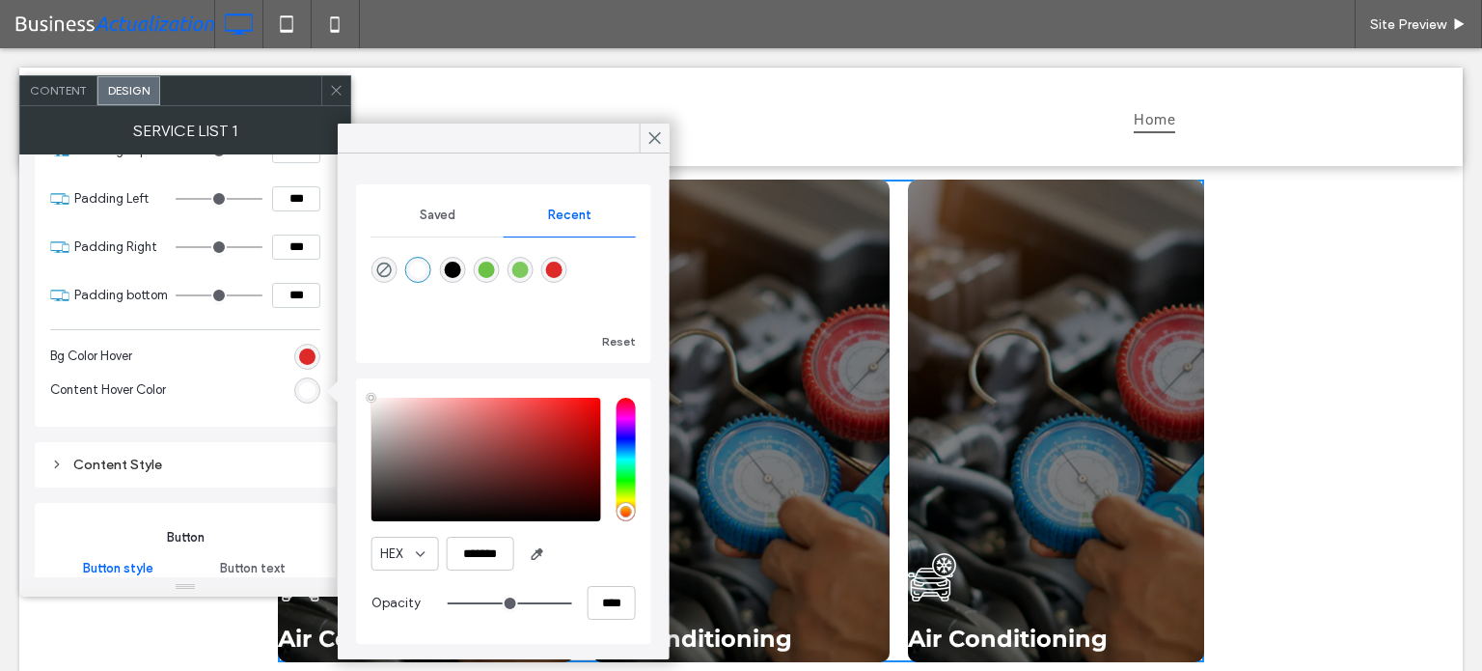
click at [449, 269] on div "rgba(0, 0, 0, 1)" at bounding box center [452, 270] width 16 height 16
type input "*******"
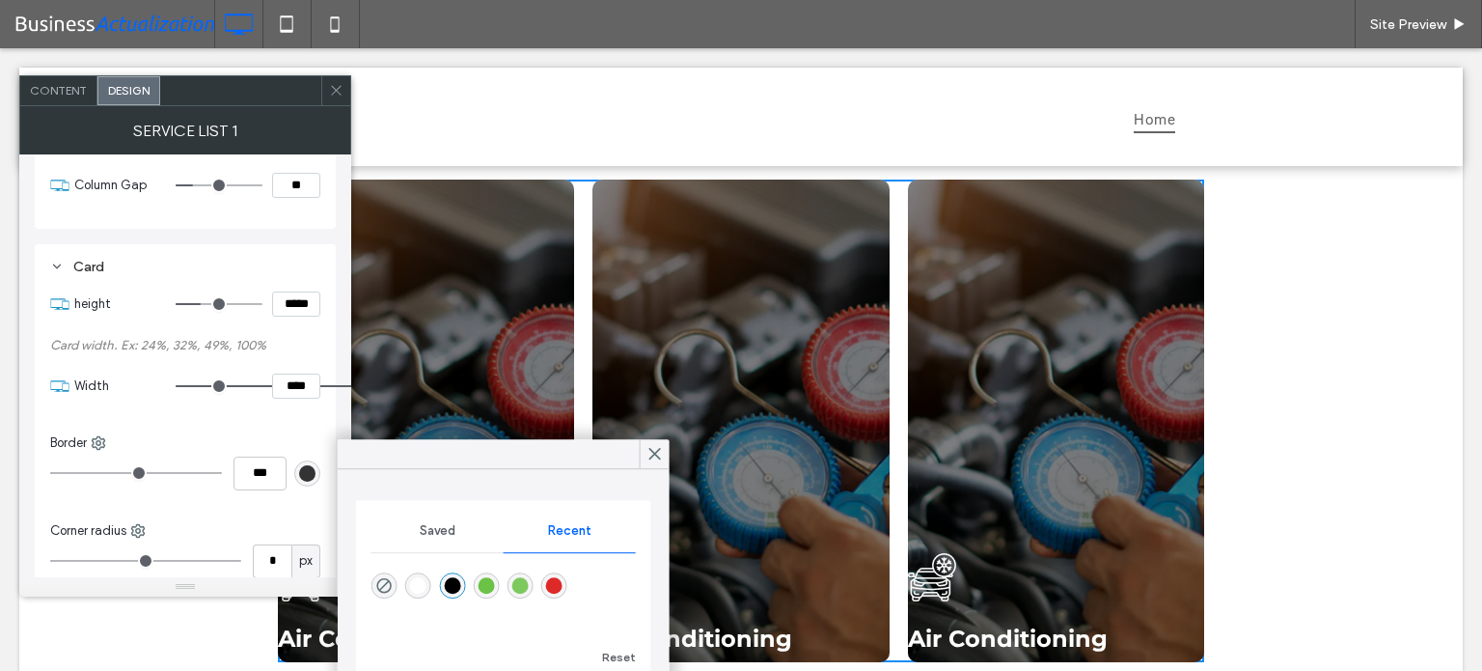
scroll to position [97, 0]
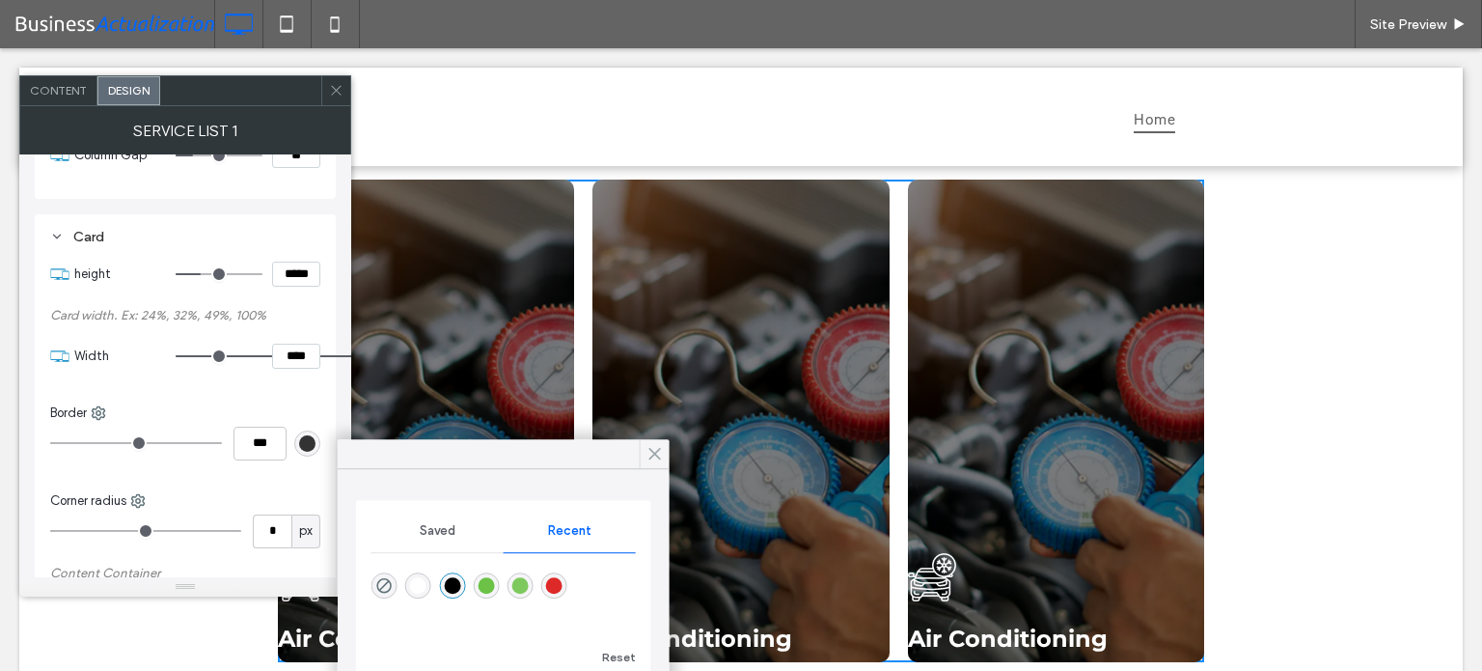
click at [657, 449] on icon at bounding box center [655, 453] width 17 height 17
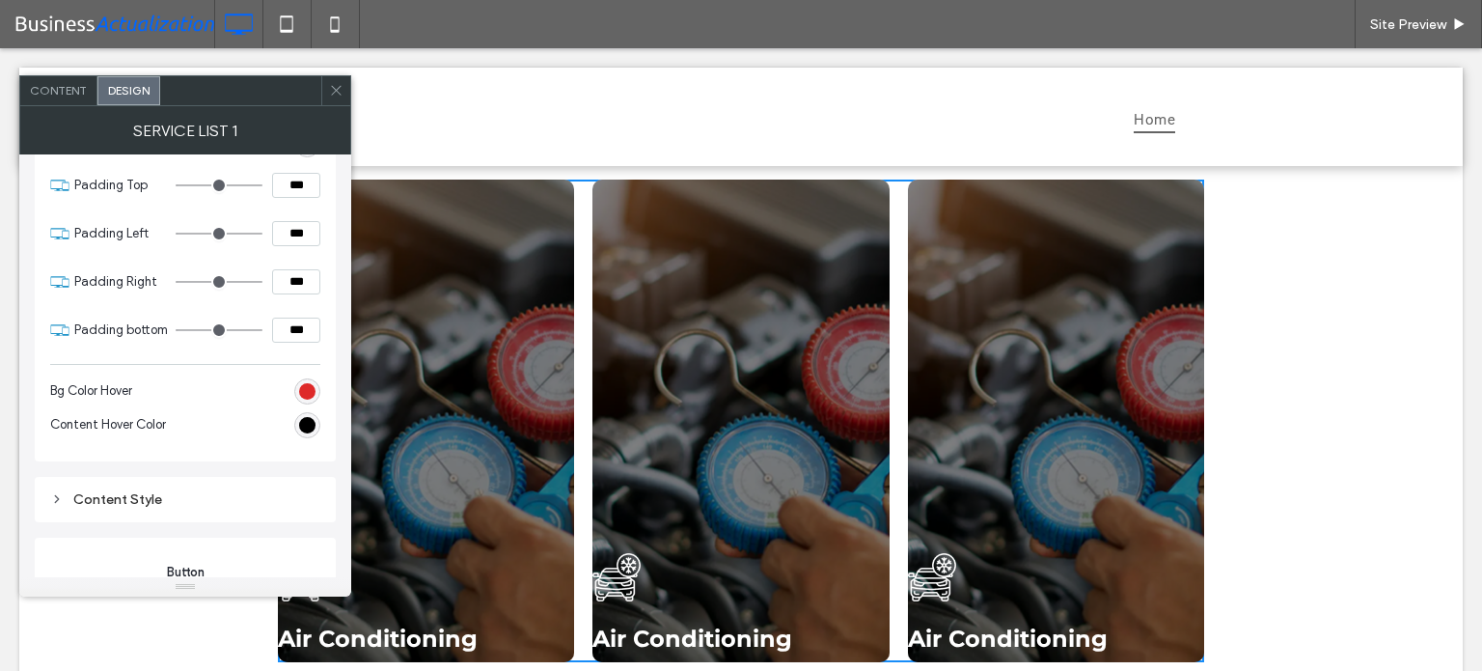
scroll to position [676, 0]
